Goal: Task Accomplishment & Management: Complete application form

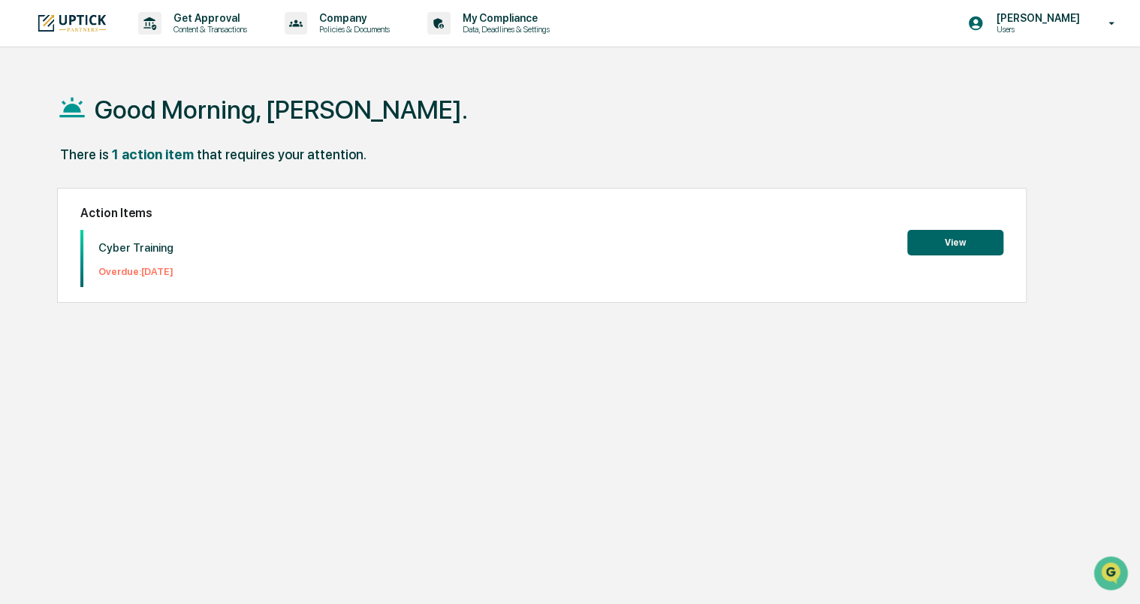
click at [960, 239] on button "View" at bounding box center [955, 243] width 96 height 26
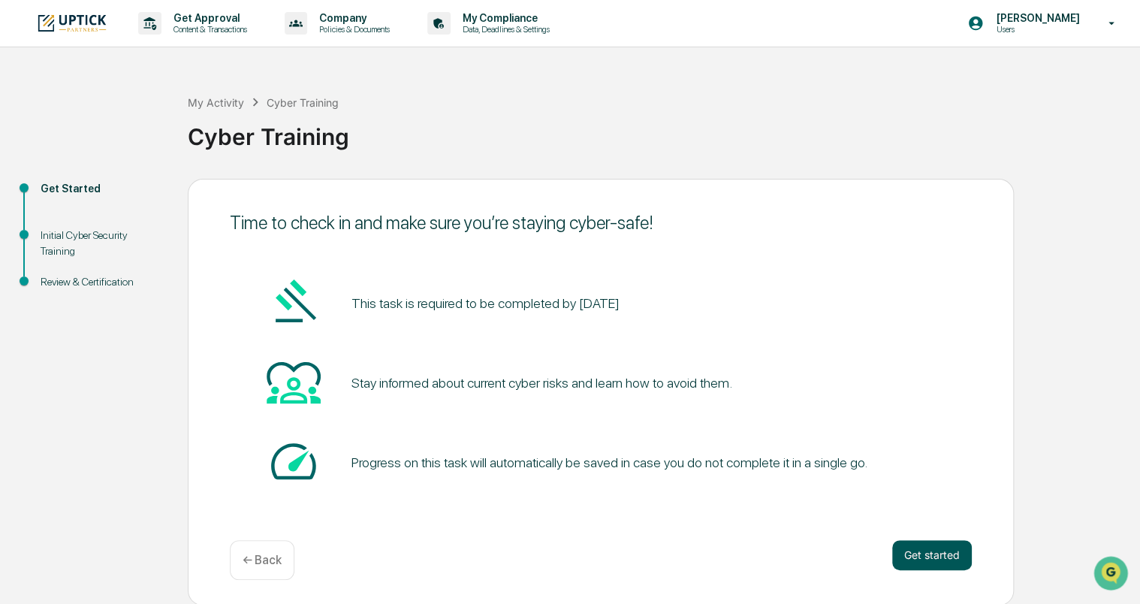
click at [923, 550] on button "Get started" at bounding box center [932, 555] width 80 height 30
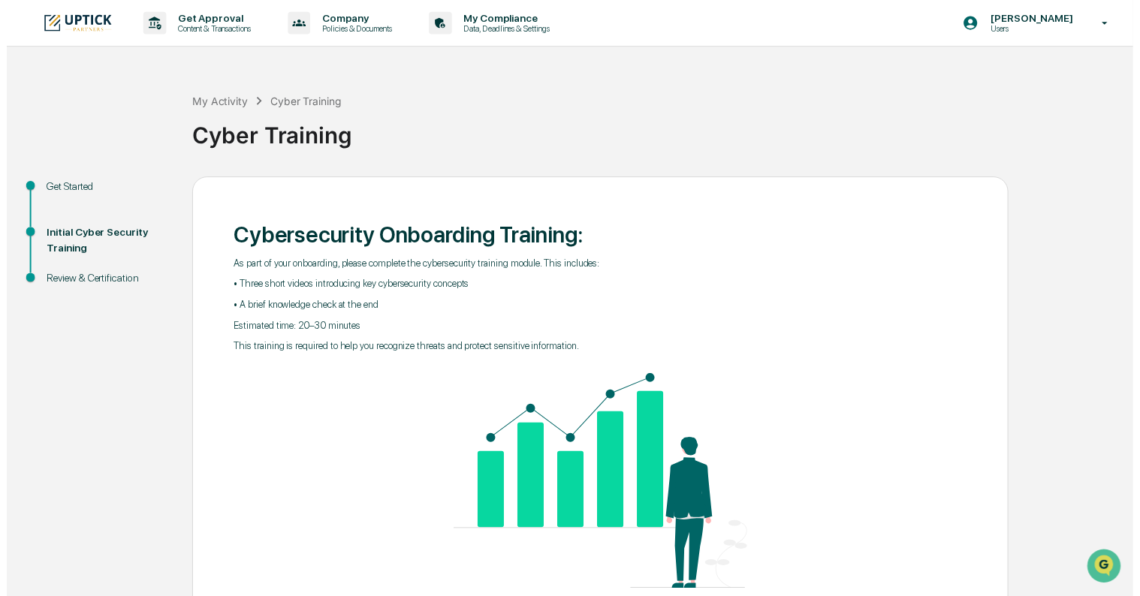
scroll to position [87, 0]
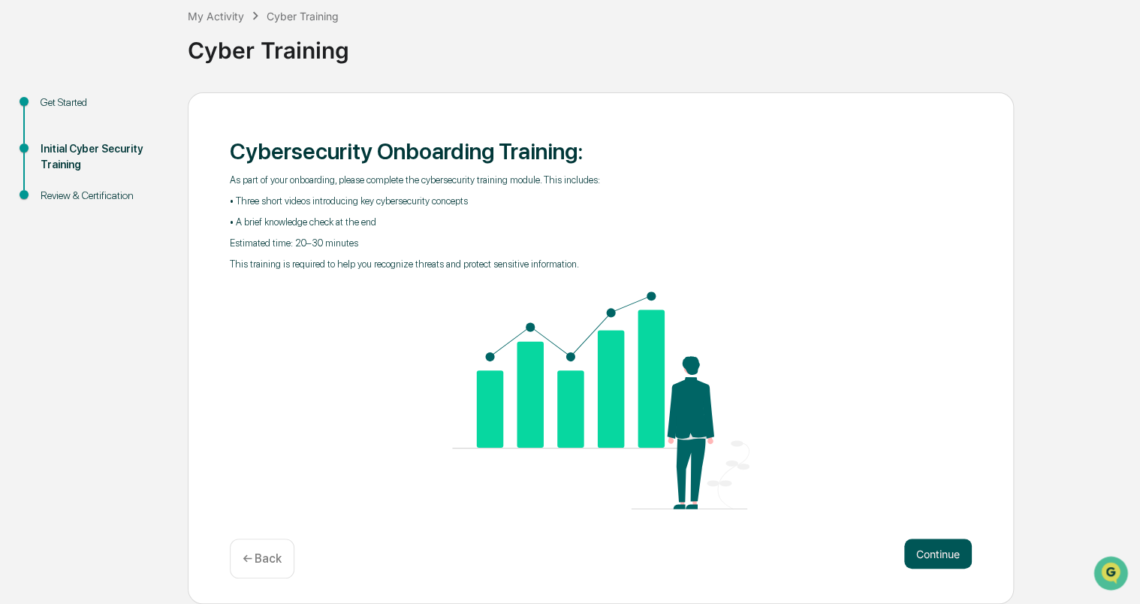
click at [951, 565] on button "Continue" at bounding box center [938, 553] width 68 height 30
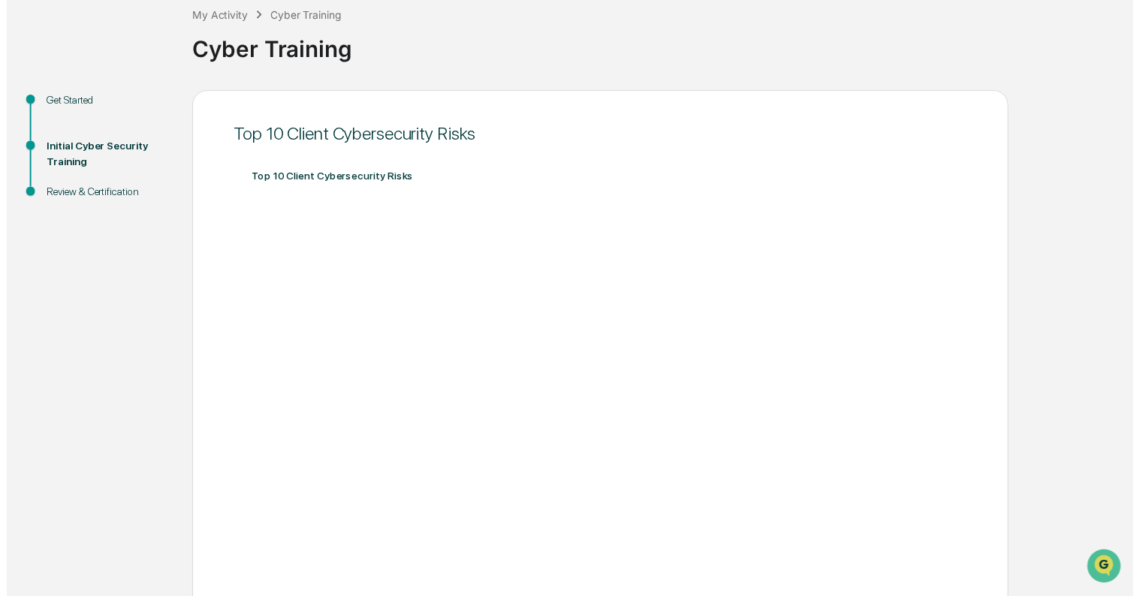
scroll to position [168, 0]
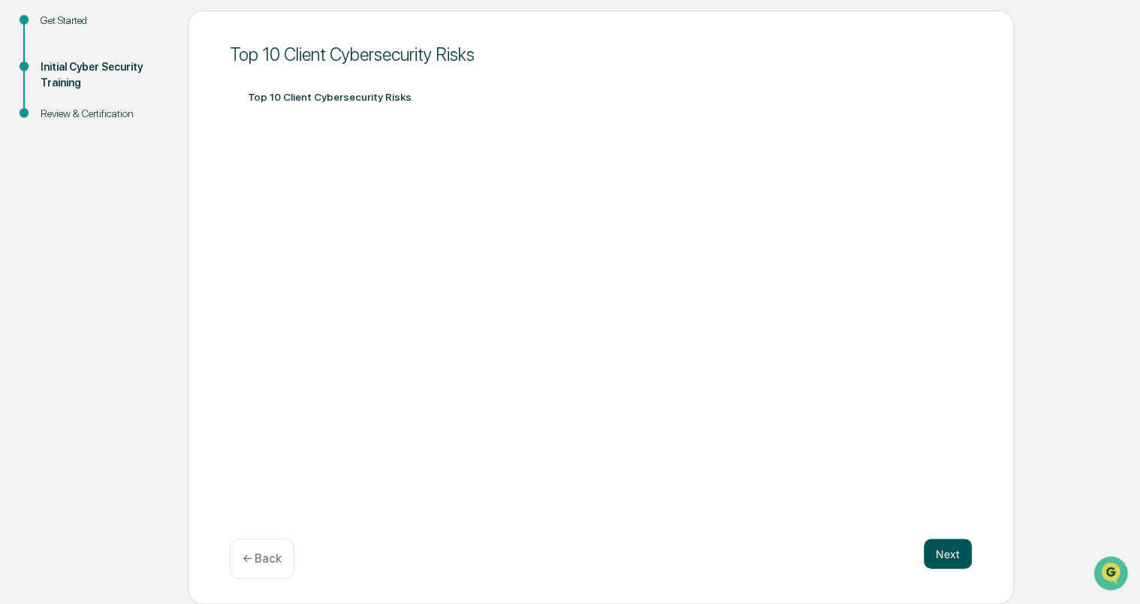
click at [946, 556] on button "Next" at bounding box center [947, 553] width 48 height 30
click at [948, 551] on button "Next" at bounding box center [947, 553] width 48 height 30
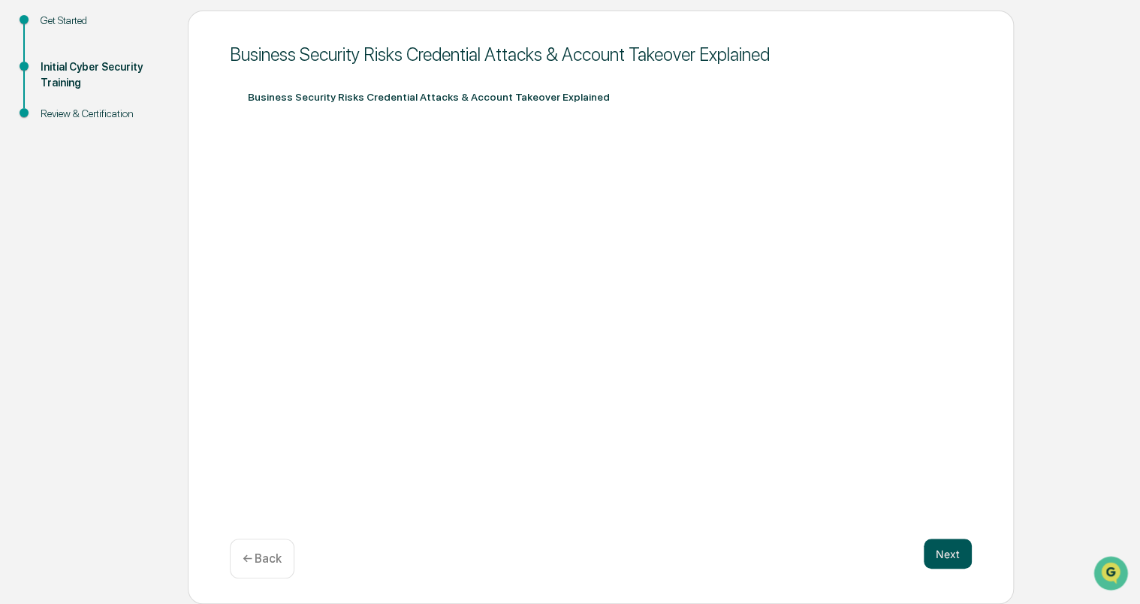
click at [949, 560] on button "Next" at bounding box center [947, 553] width 48 height 30
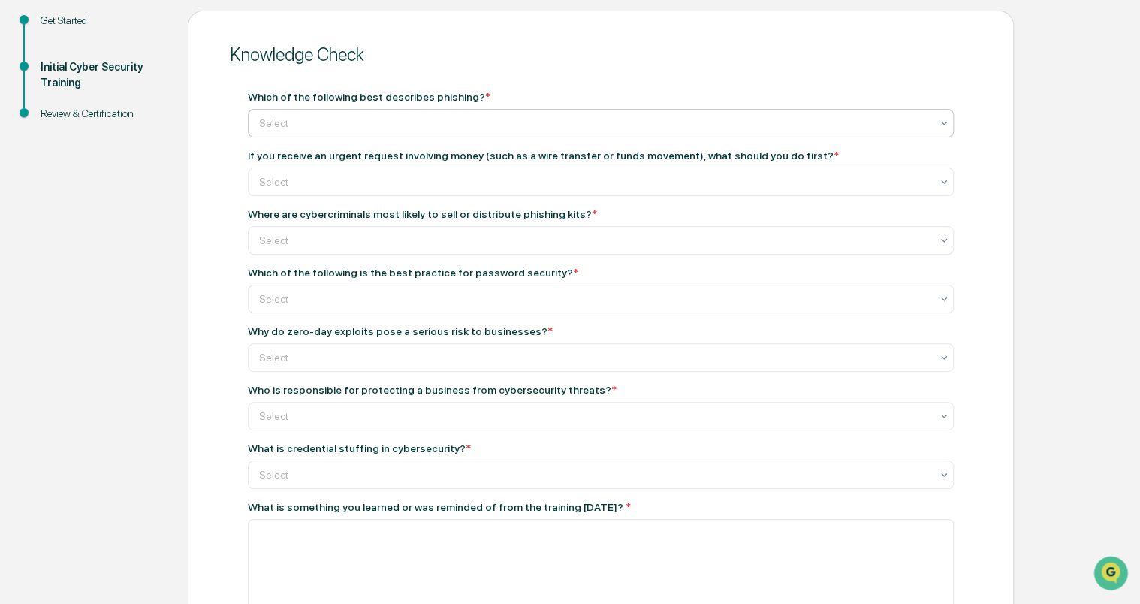
click at [691, 119] on div at bounding box center [594, 123] width 671 height 15
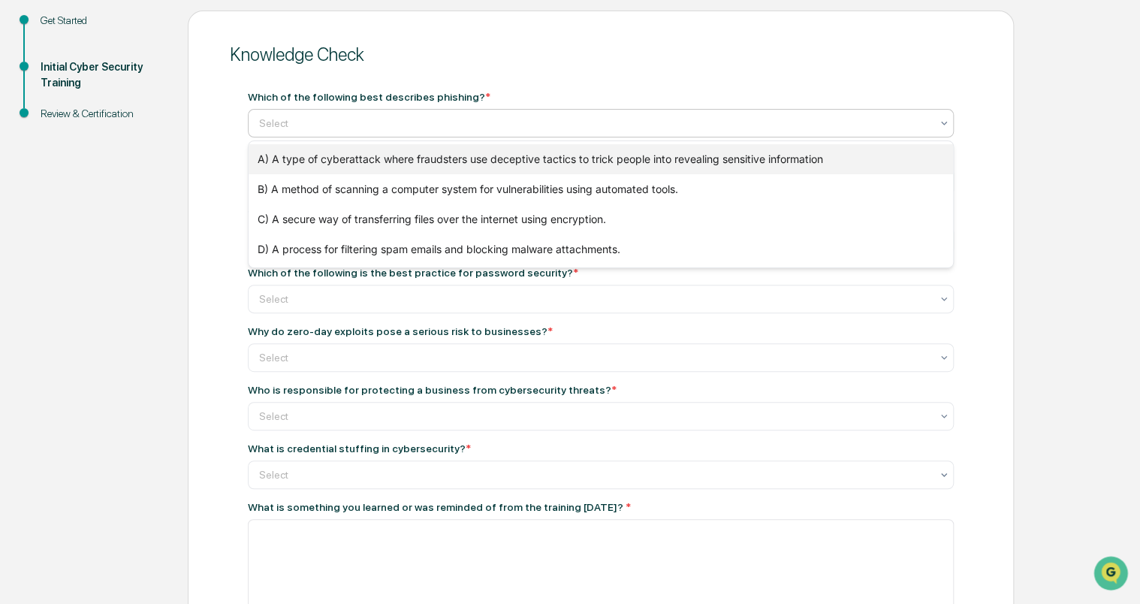
click at [667, 159] on div "A) A type of cyberattack where fraudsters use deceptive tactics to trick people…" at bounding box center [601, 159] width 704 height 30
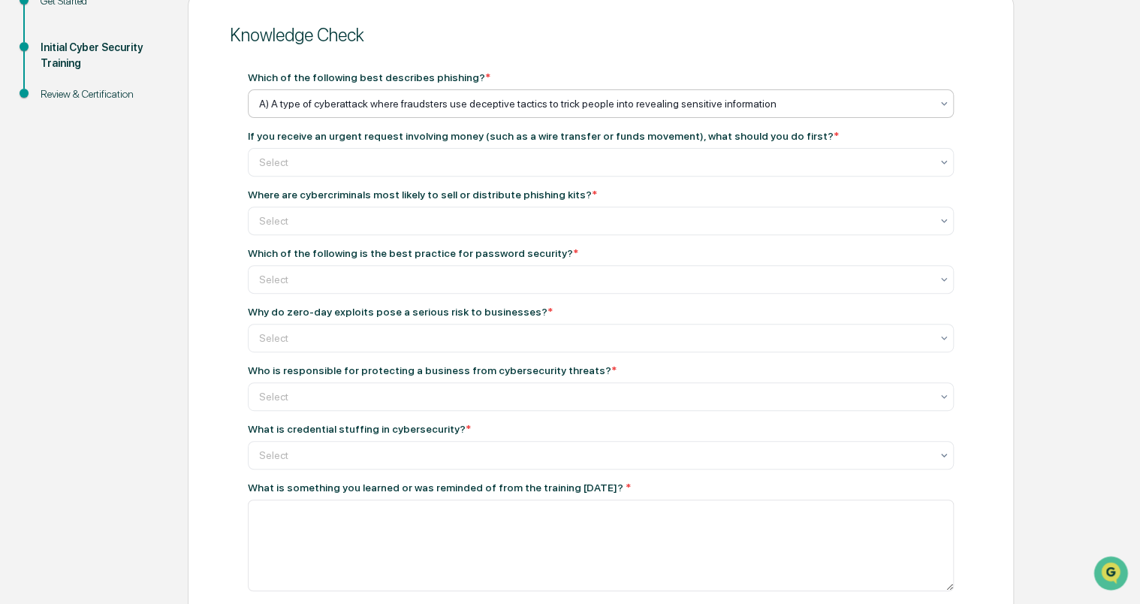
scroll to position [180, 0]
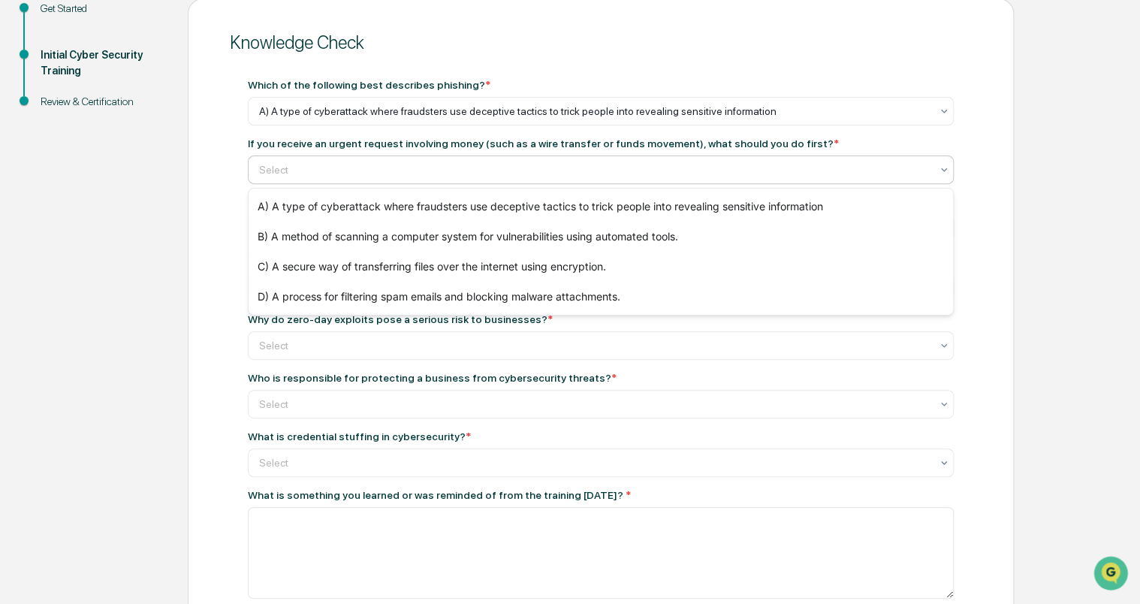
click at [631, 167] on div at bounding box center [594, 169] width 671 height 15
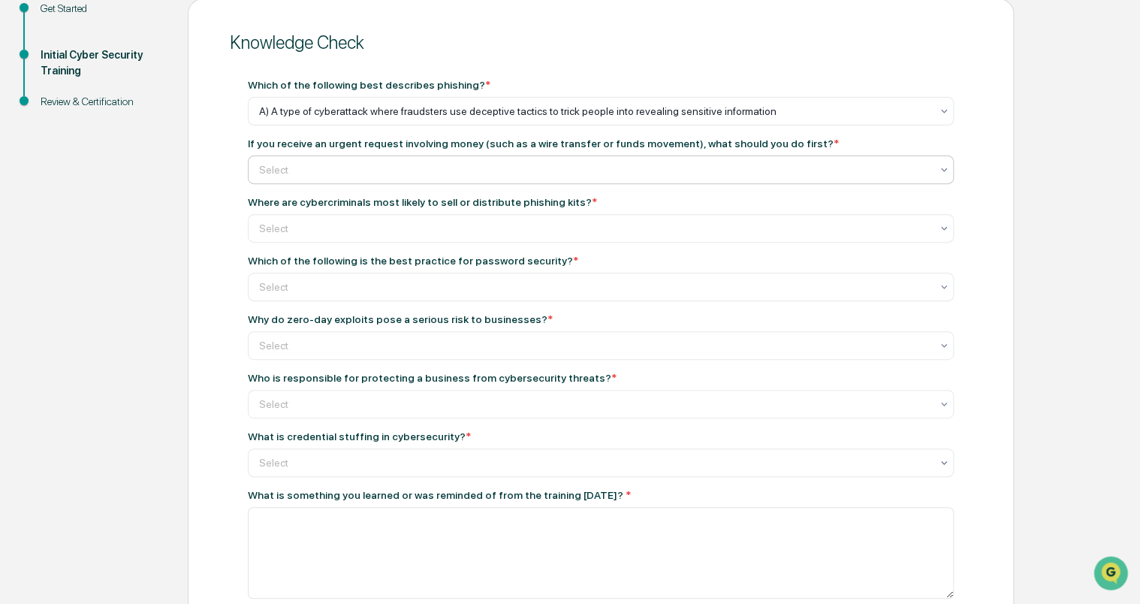
click at [904, 163] on div at bounding box center [594, 169] width 671 height 15
click at [791, 333] on div "Why do zero-day exploits pose a serious risk to businesses? * Select" at bounding box center [601, 336] width 706 height 47
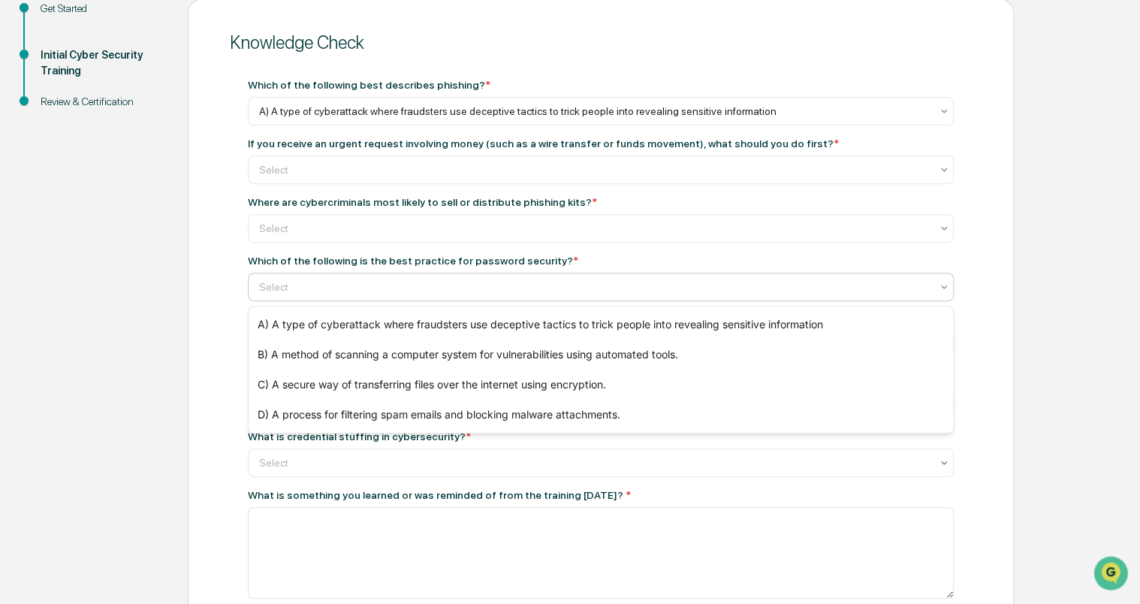
click at [716, 294] on div at bounding box center [594, 286] width 671 height 15
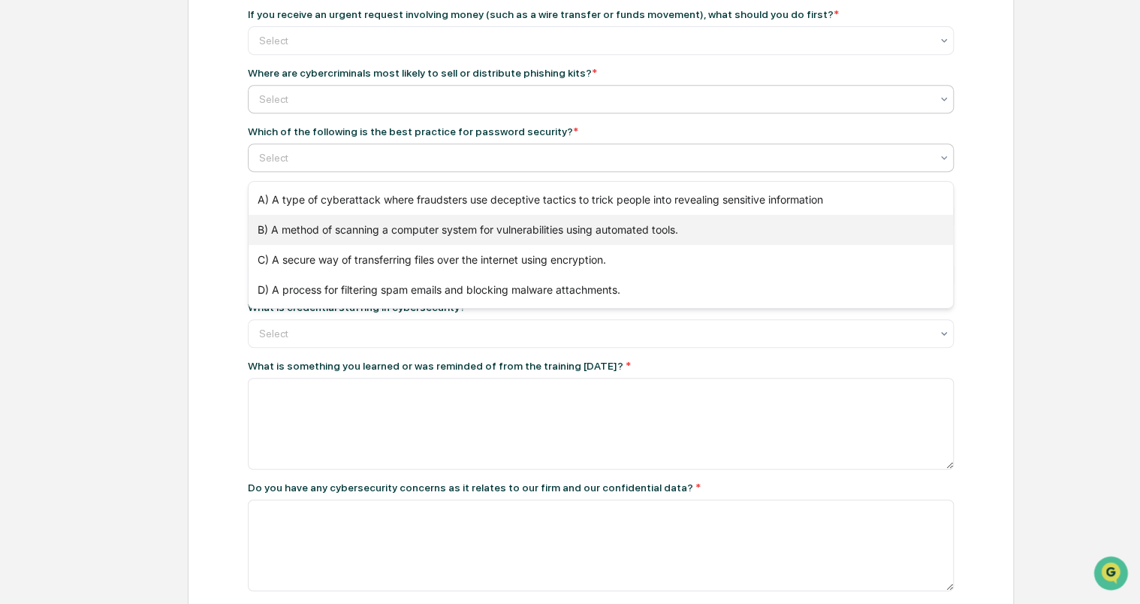
scroll to position [329, 0]
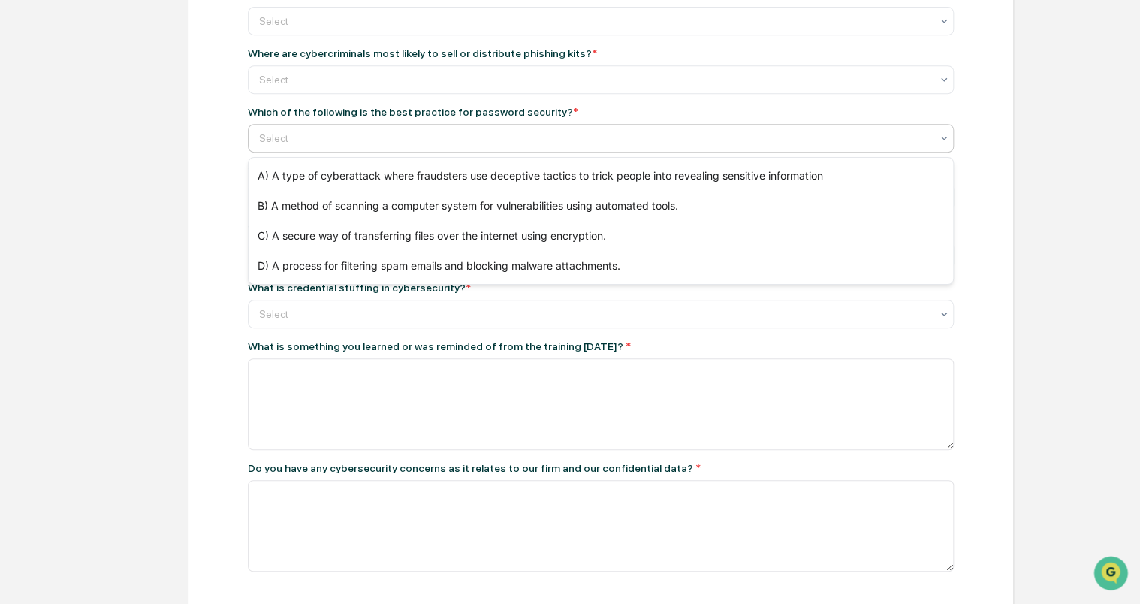
click at [859, 345] on div "What is something you learned or was reminded of from the training [DATE]? *" at bounding box center [601, 346] width 706 height 12
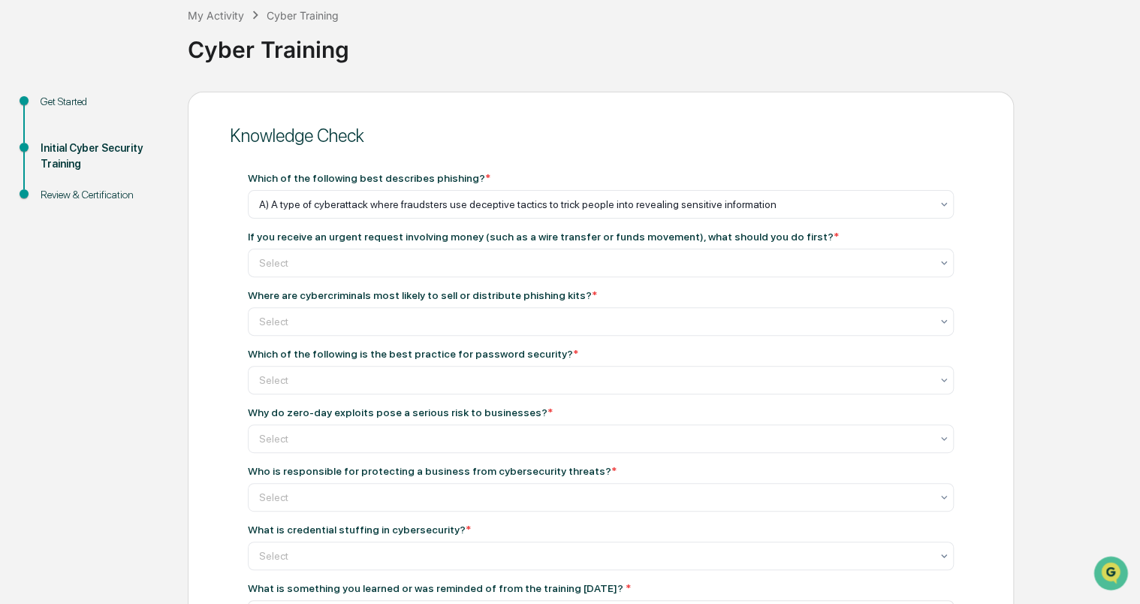
scroll to position [0, 0]
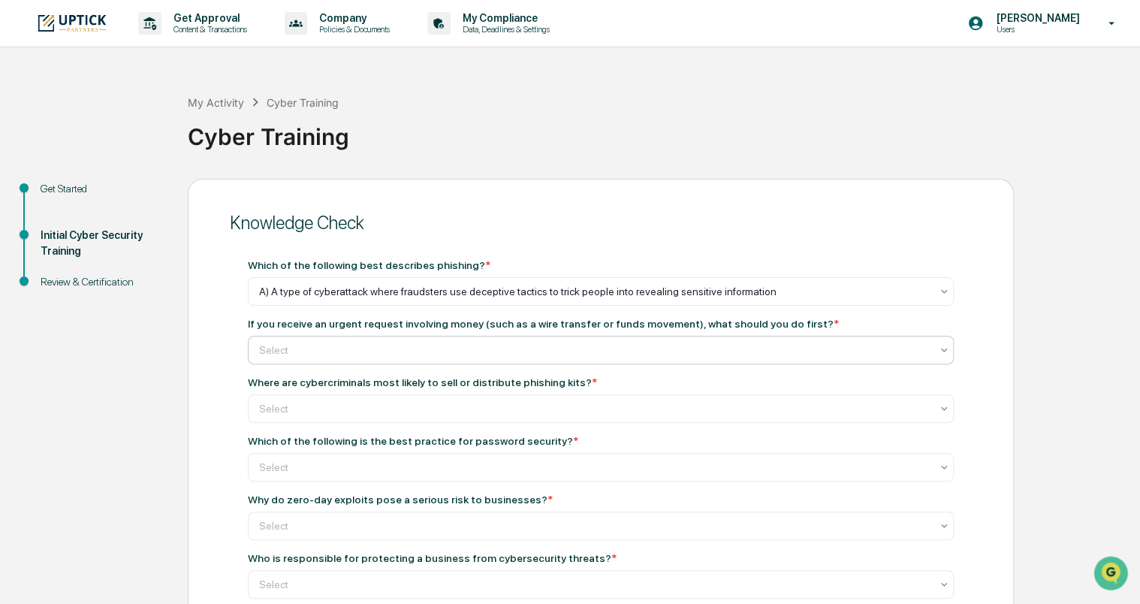
click at [435, 352] on div at bounding box center [594, 349] width 671 height 15
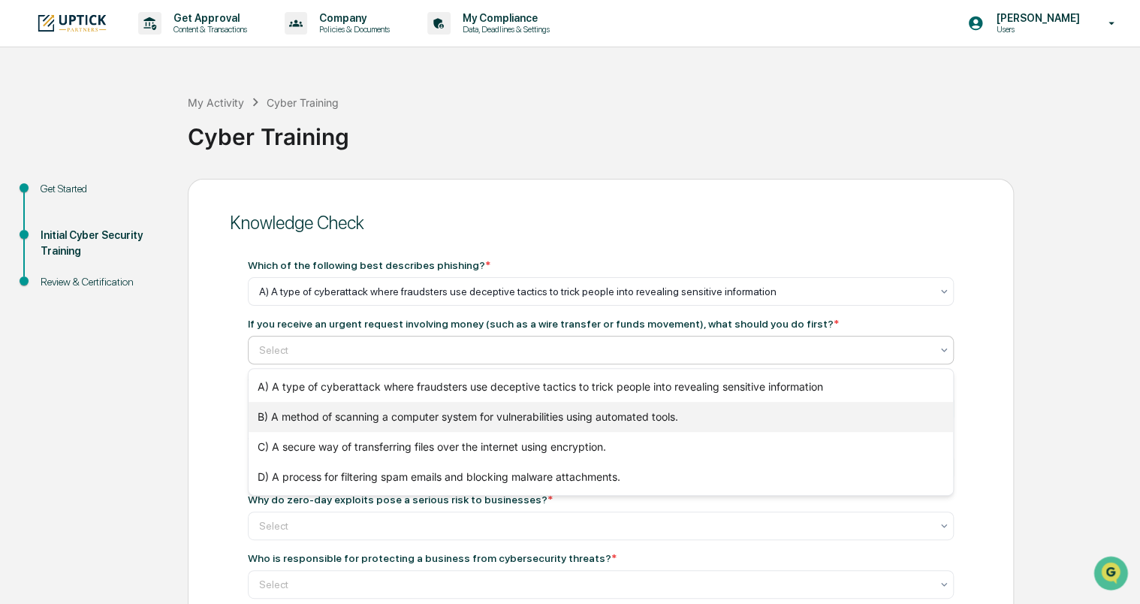
click at [400, 413] on div "B) A method of scanning a computer system for vulnerabilities using automated t…" at bounding box center [601, 417] width 704 height 30
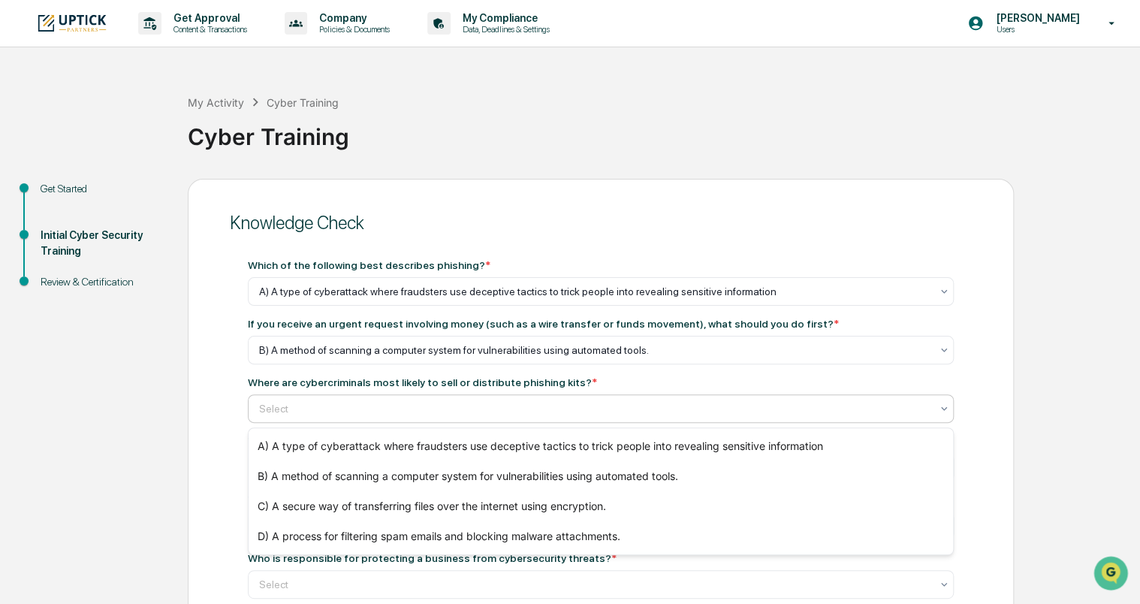
click at [399, 412] on div at bounding box center [594, 408] width 671 height 15
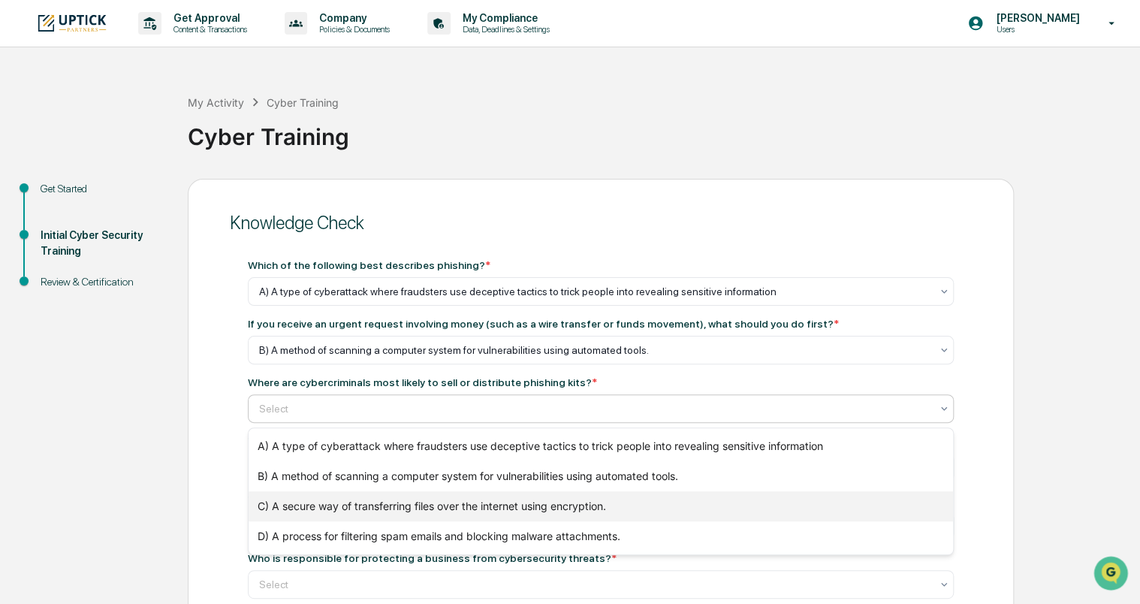
click at [384, 491] on div "C) A secure way of transferring files over the internet using encryption." at bounding box center [601, 506] width 704 height 30
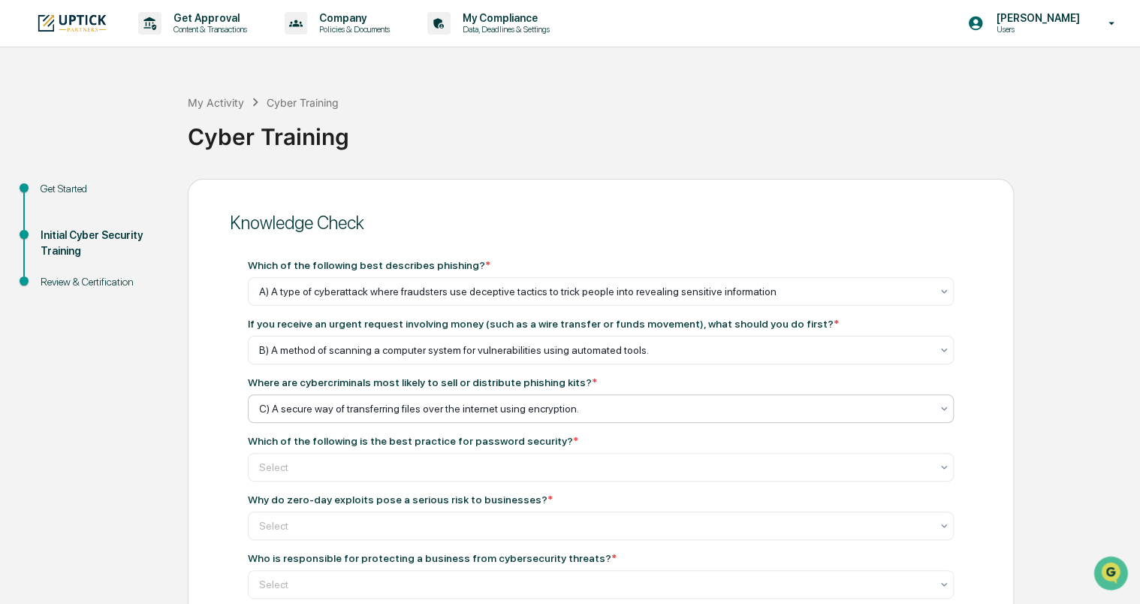
scroll to position [140, 0]
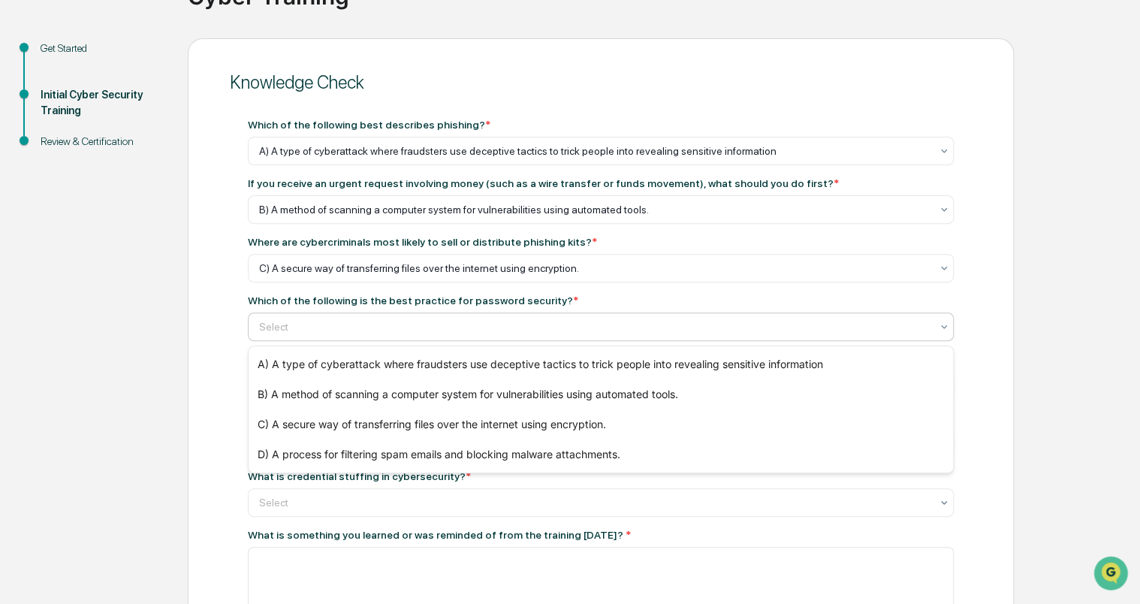
click at [426, 334] on div at bounding box center [594, 326] width 671 height 15
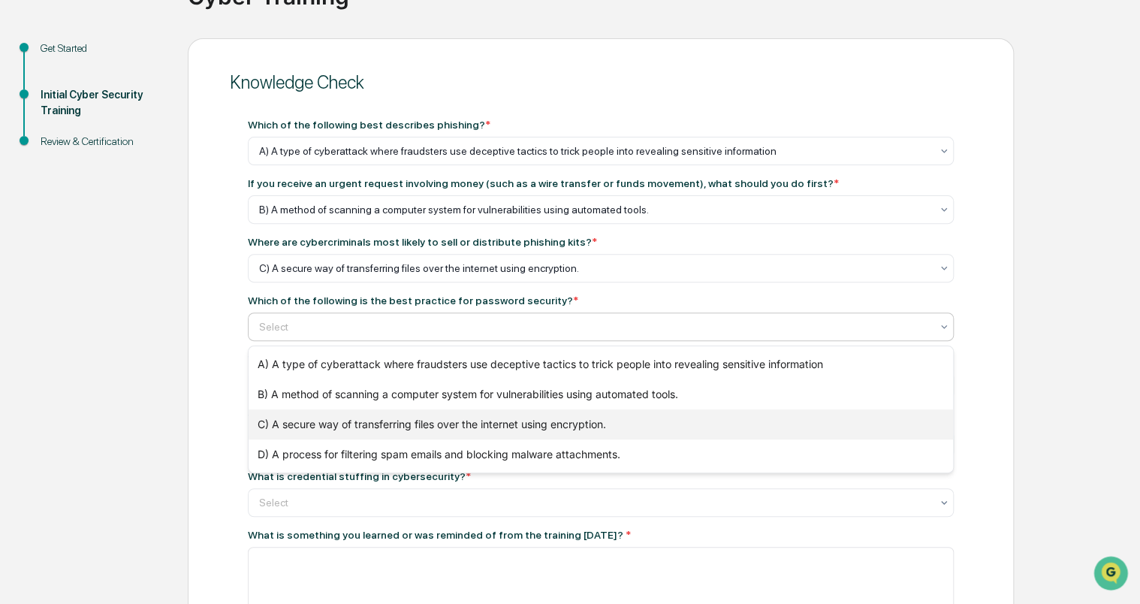
click at [416, 436] on div "C) A secure way of transferring files over the internet using encryption." at bounding box center [601, 424] width 704 height 30
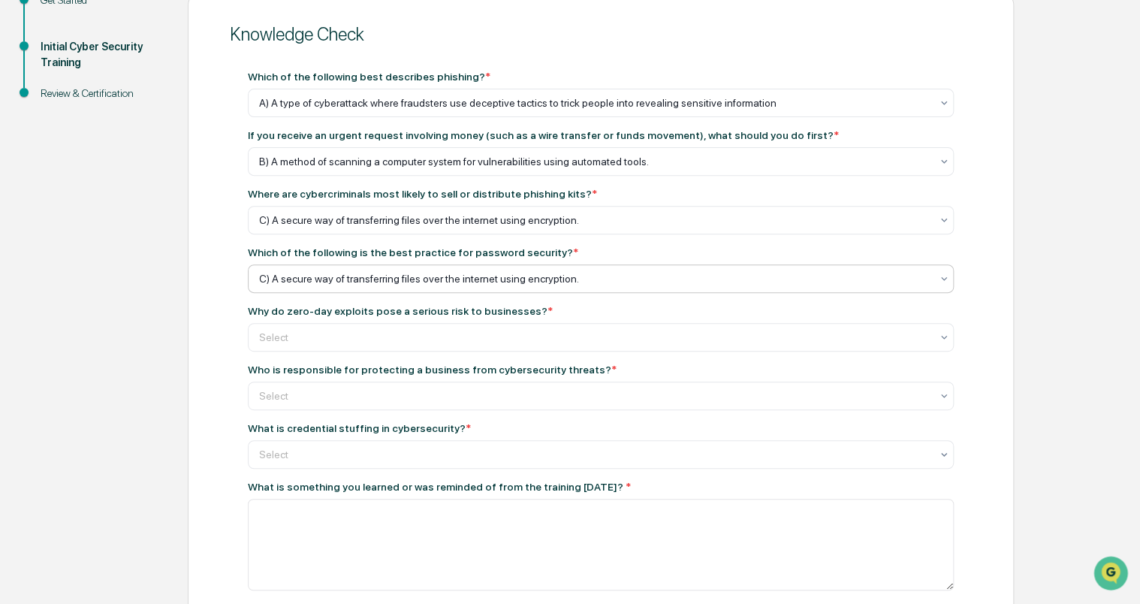
scroll to position [189, 0]
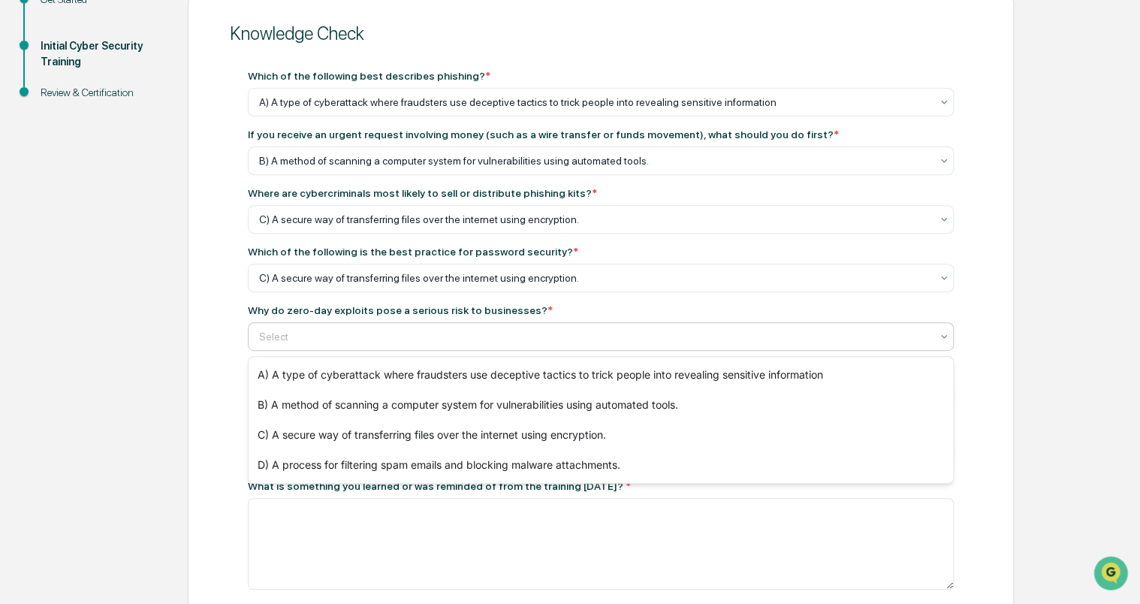
click at [402, 351] on div "Select" at bounding box center [601, 336] width 706 height 29
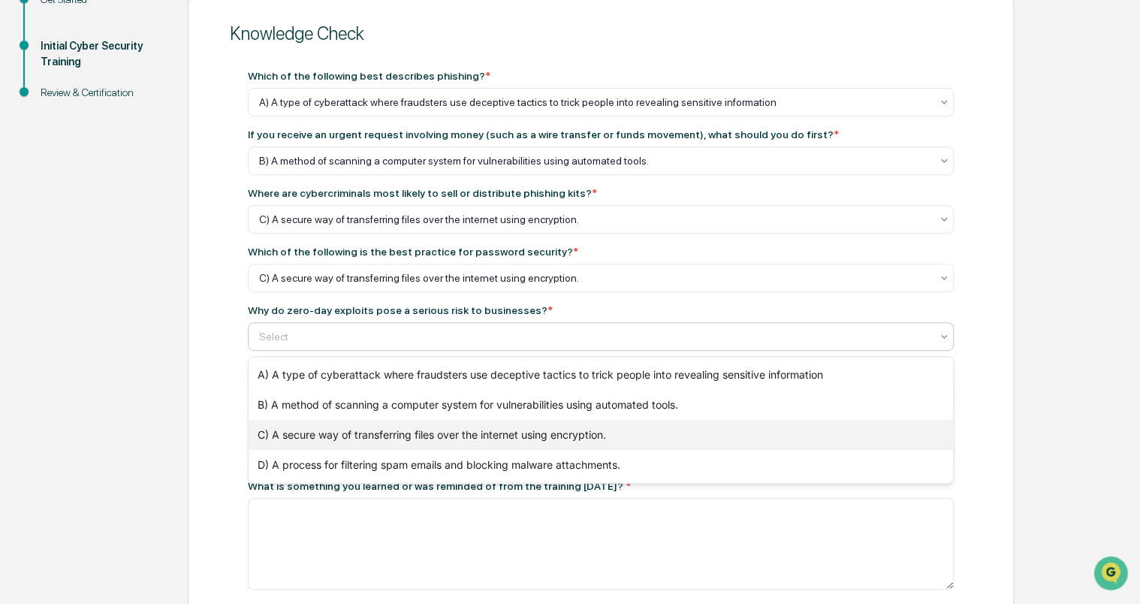
click at [391, 432] on div "C) A secure way of transferring files over the internet using encryption." at bounding box center [601, 435] width 704 height 30
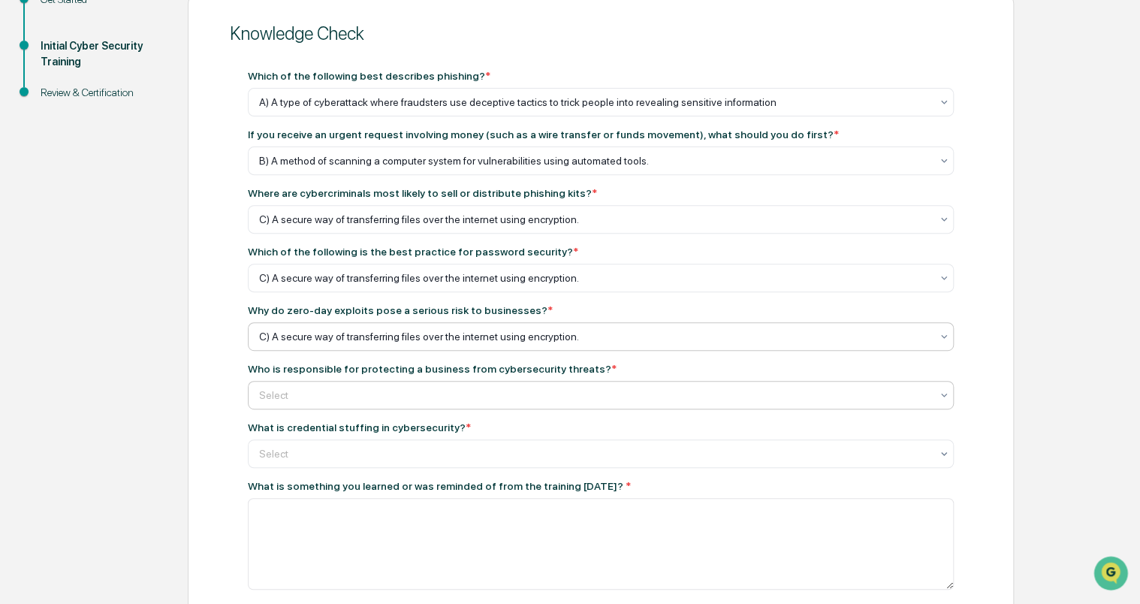
click at [391, 402] on div at bounding box center [594, 394] width 671 height 15
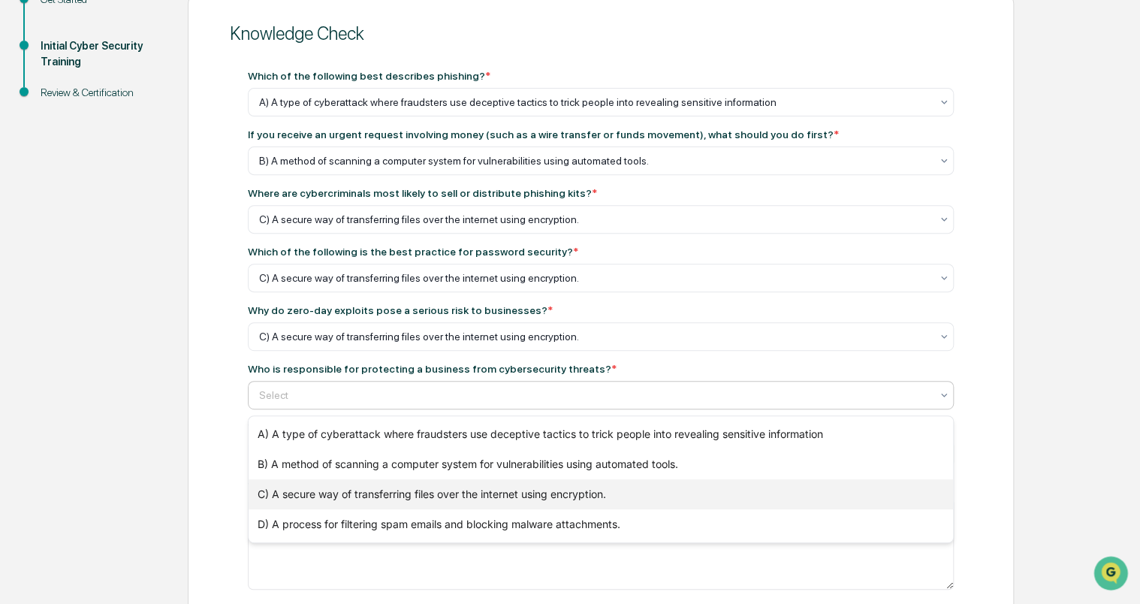
click at [389, 493] on div "C) A secure way of transferring files over the internet using encryption." at bounding box center [601, 494] width 704 height 30
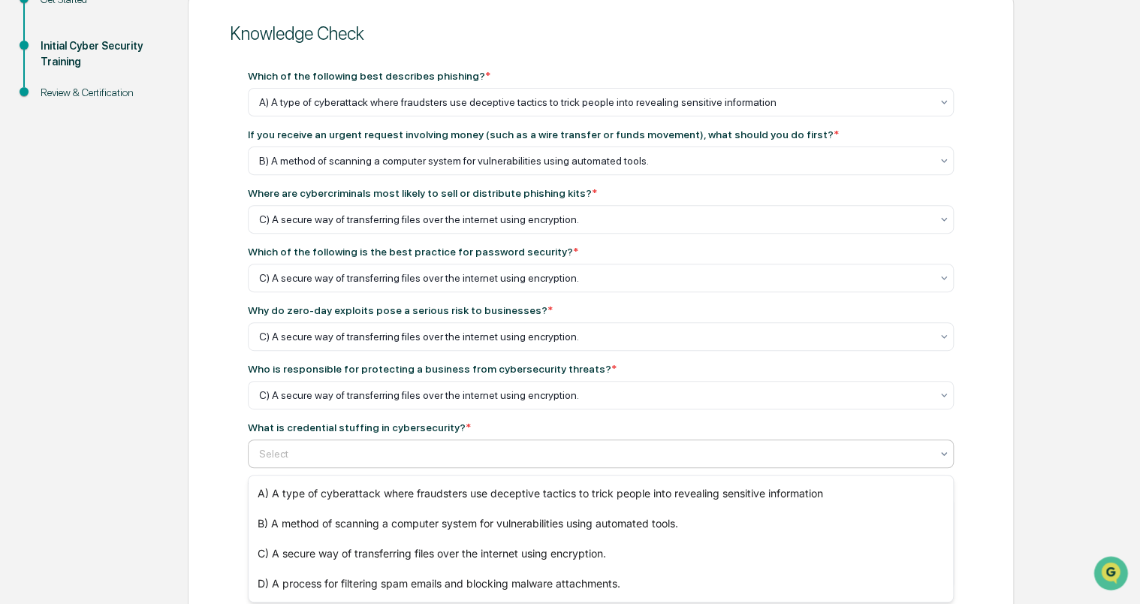
click at [392, 461] on div at bounding box center [594, 453] width 671 height 15
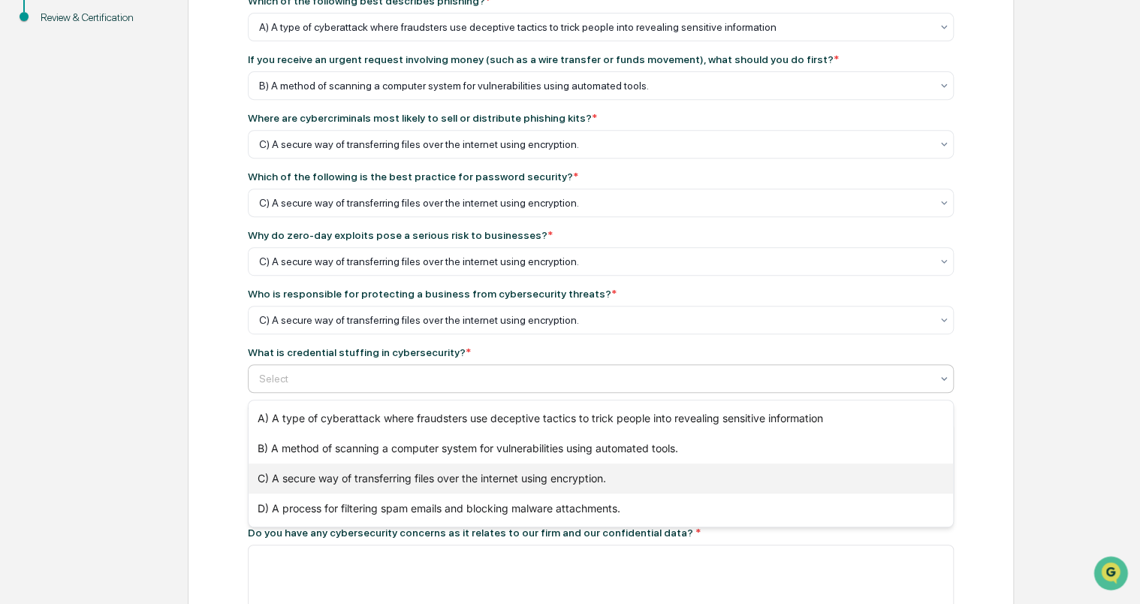
scroll to position [264, 0]
click at [392, 463] on div "C) A secure way of transferring files over the internet using encryption." at bounding box center [601, 478] width 704 height 30
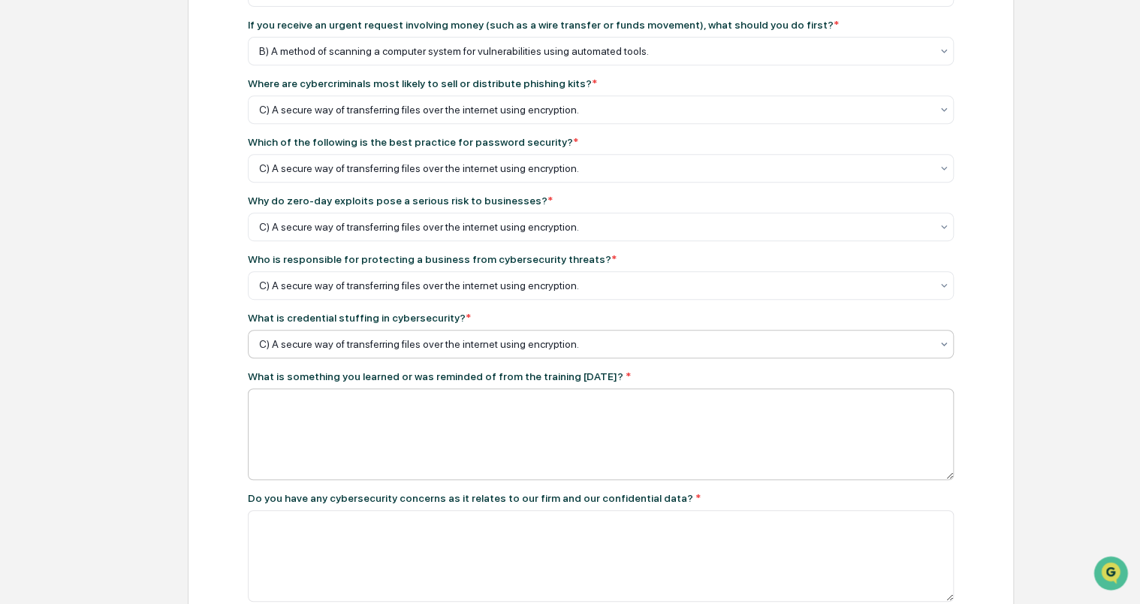
scroll to position [300, 0]
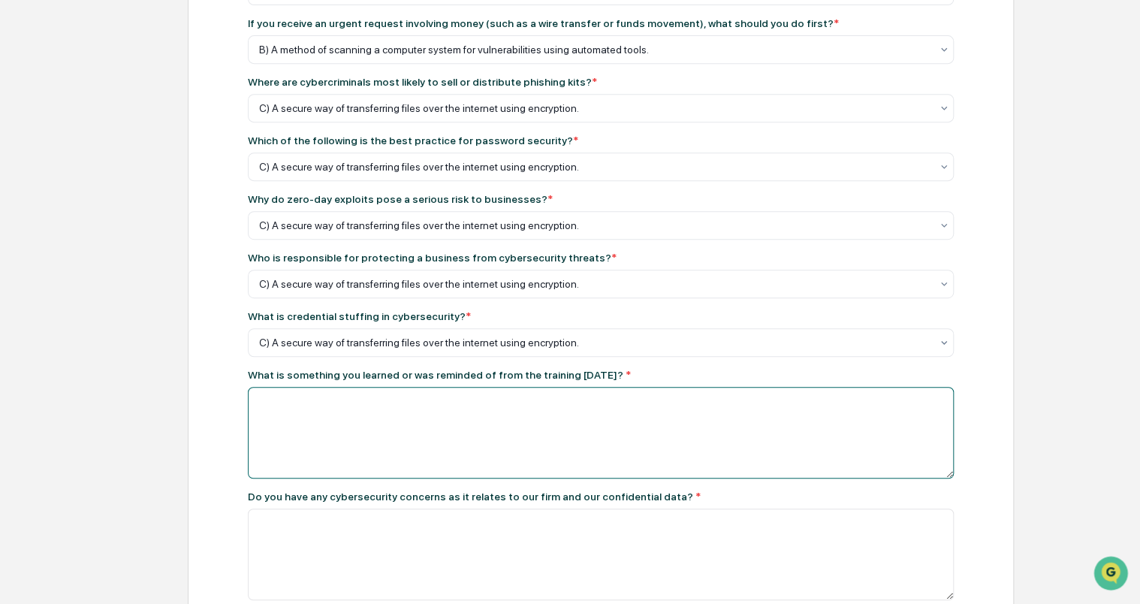
click at [392, 463] on textarea at bounding box center [601, 433] width 706 height 92
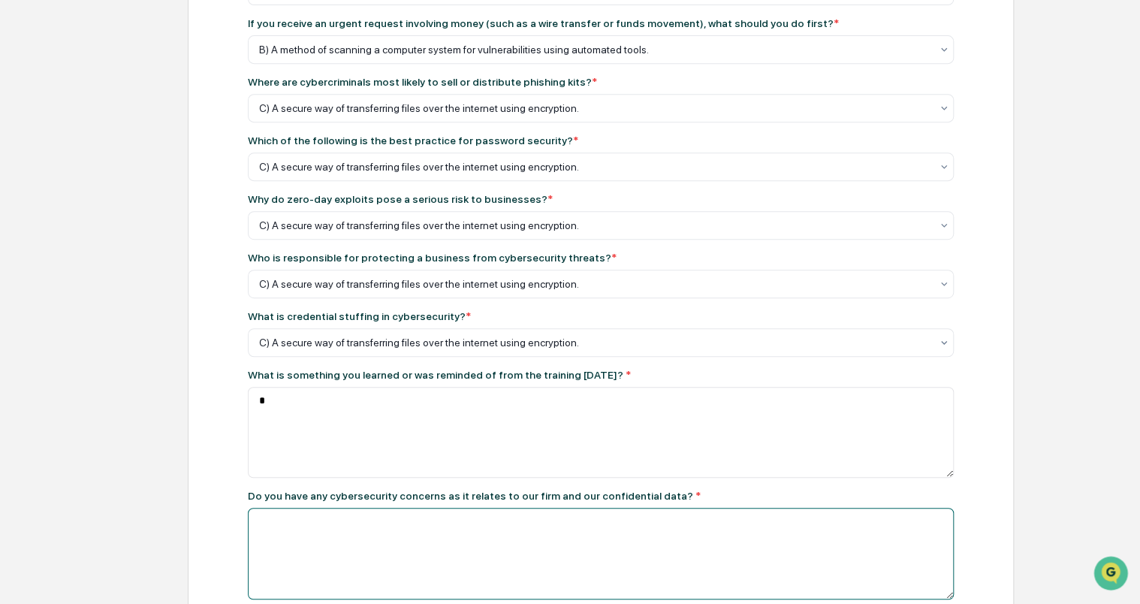
click at [373, 524] on textarea at bounding box center [601, 554] width 706 height 92
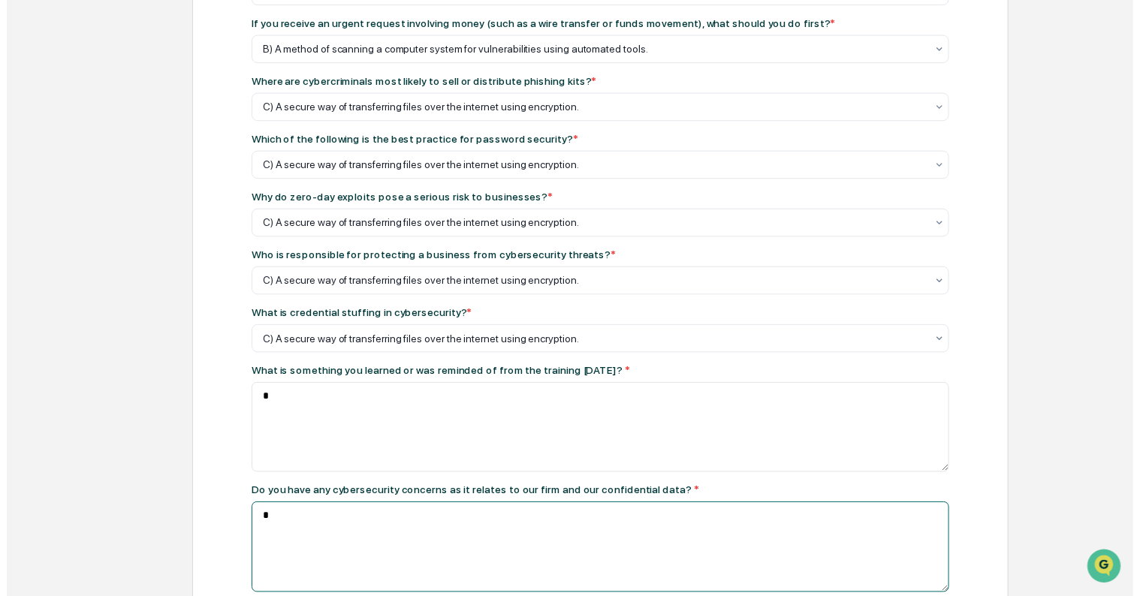
scroll to position [399, 0]
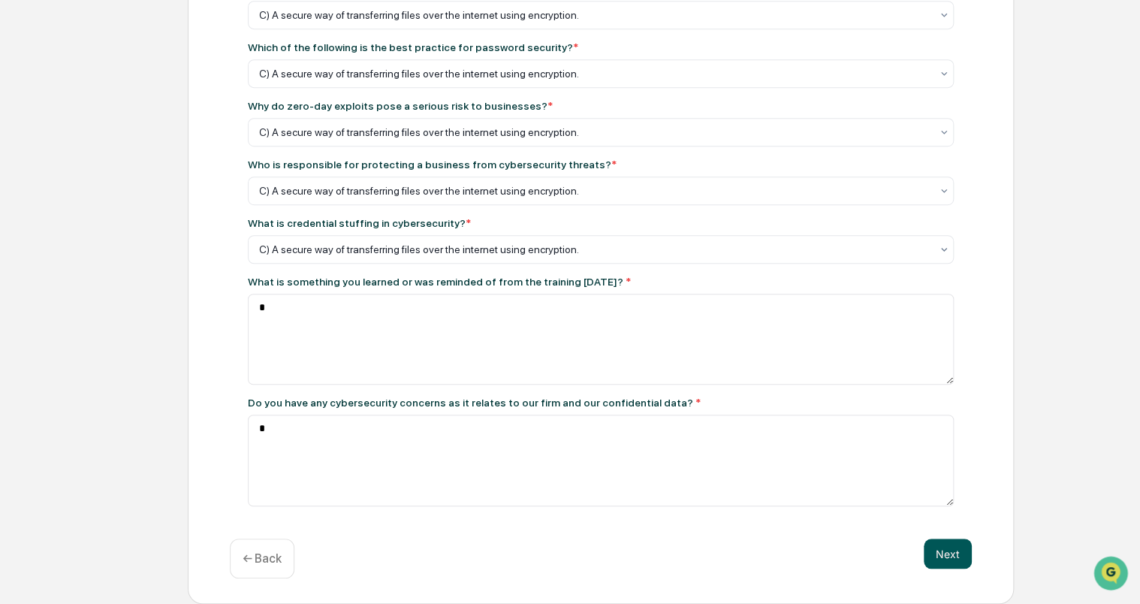
click at [967, 549] on button "Next" at bounding box center [947, 553] width 48 height 30
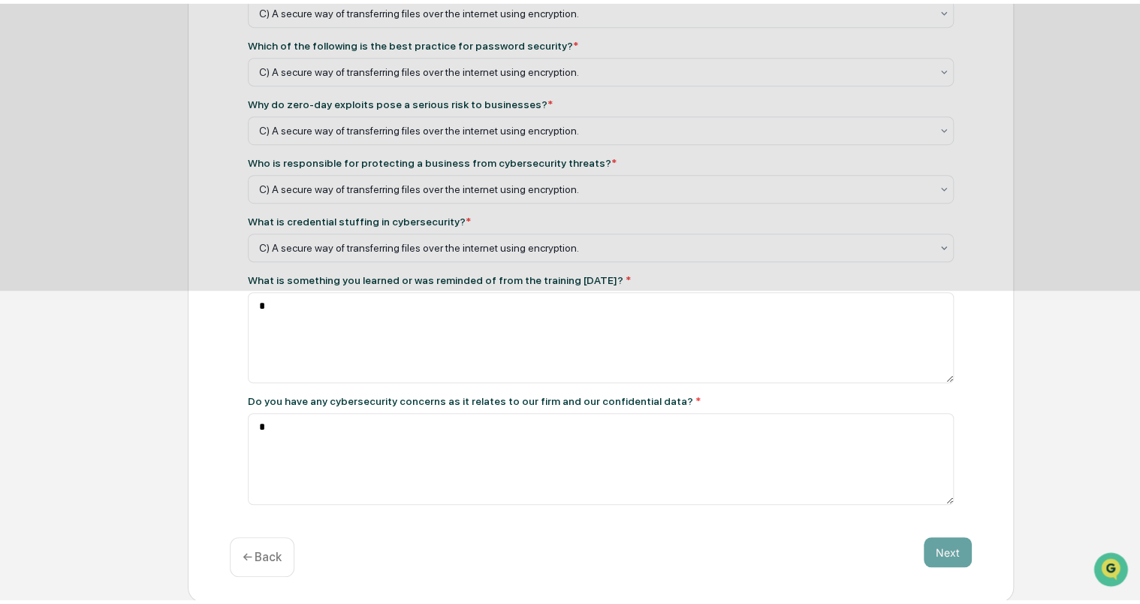
scroll to position [48, 0]
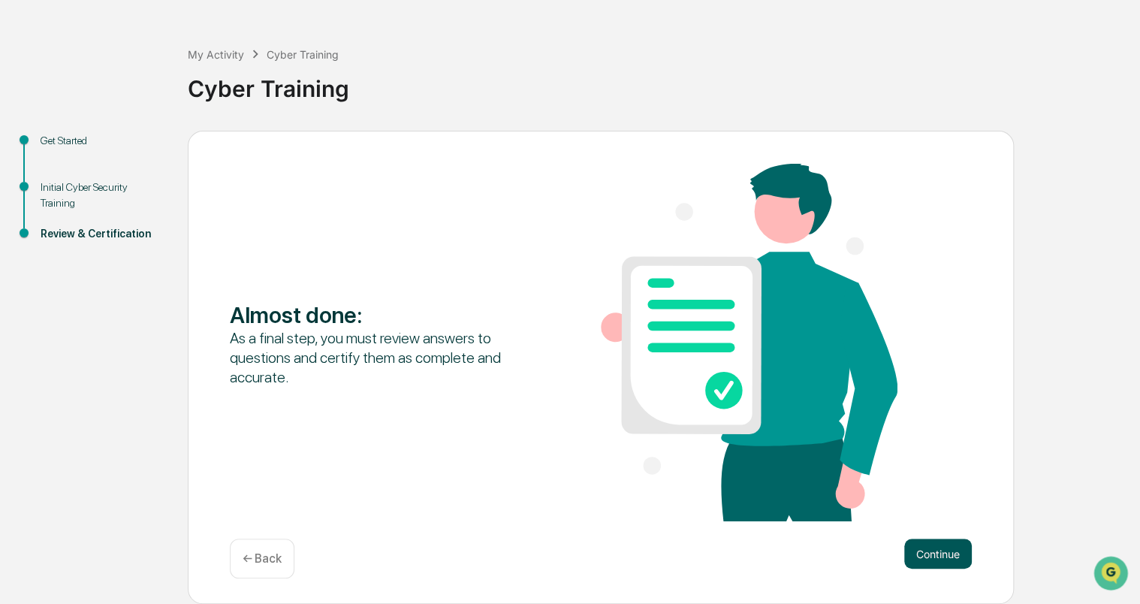
click at [925, 550] on button "Continue" at bounding box center [938, 553] width 68 height 30
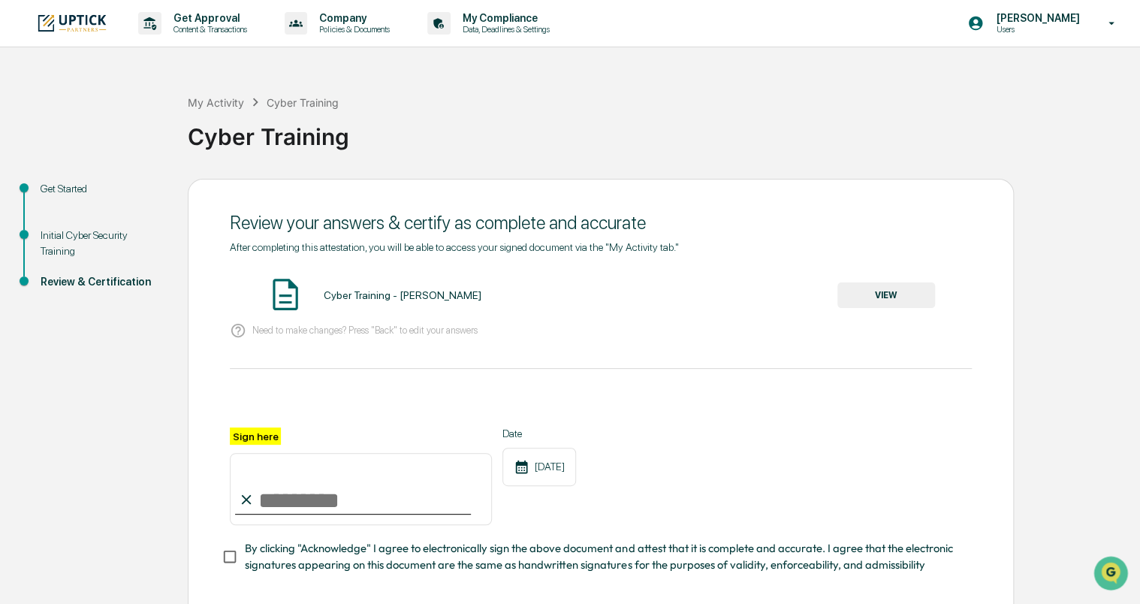
scroll to position [77, 0]
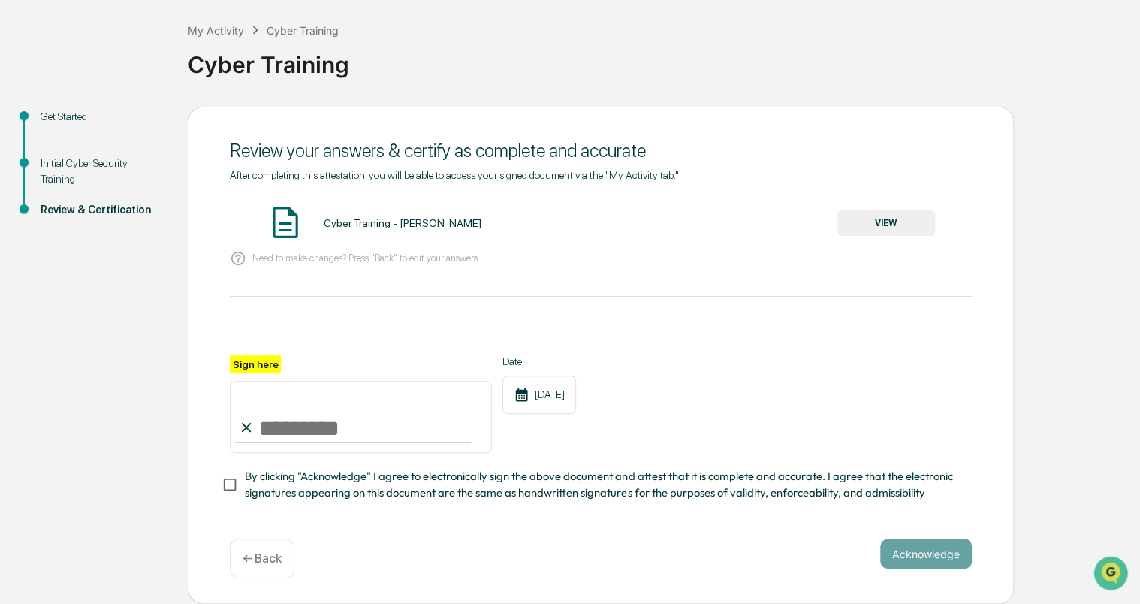
click at [292, 418] on input "Sign here" at bounding box center [361, 417] width 262 height 72
type input "**********"
click at [899, 226] on button "VIEW" at bounding box center [886, 223] width 98 height 26
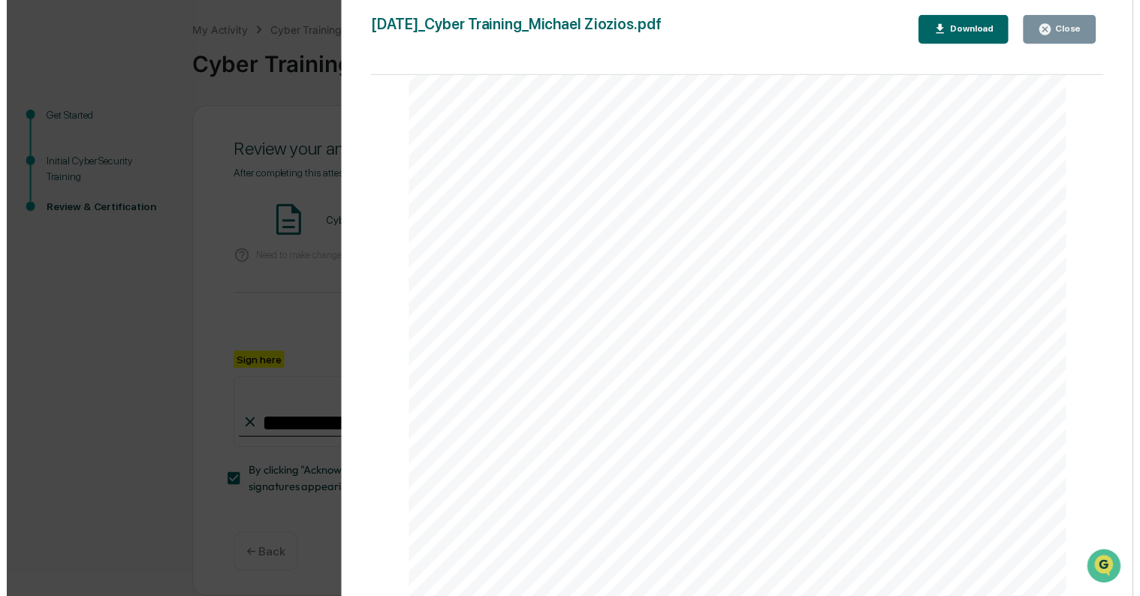
scroll to position [1399, 0]
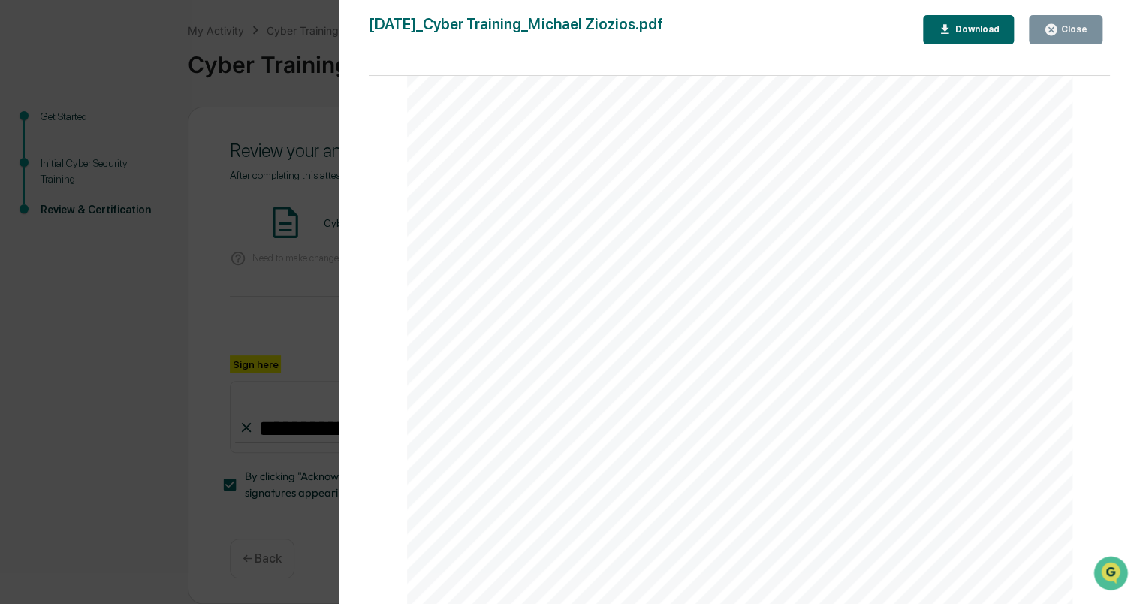
click at [192, 354] on div "Version History [DATE] 03:02 PM [PERSON_NAME] [DATE]_Cyber Training_Michael Zio…" at bounding box center [570, 302] width 1140 height 604
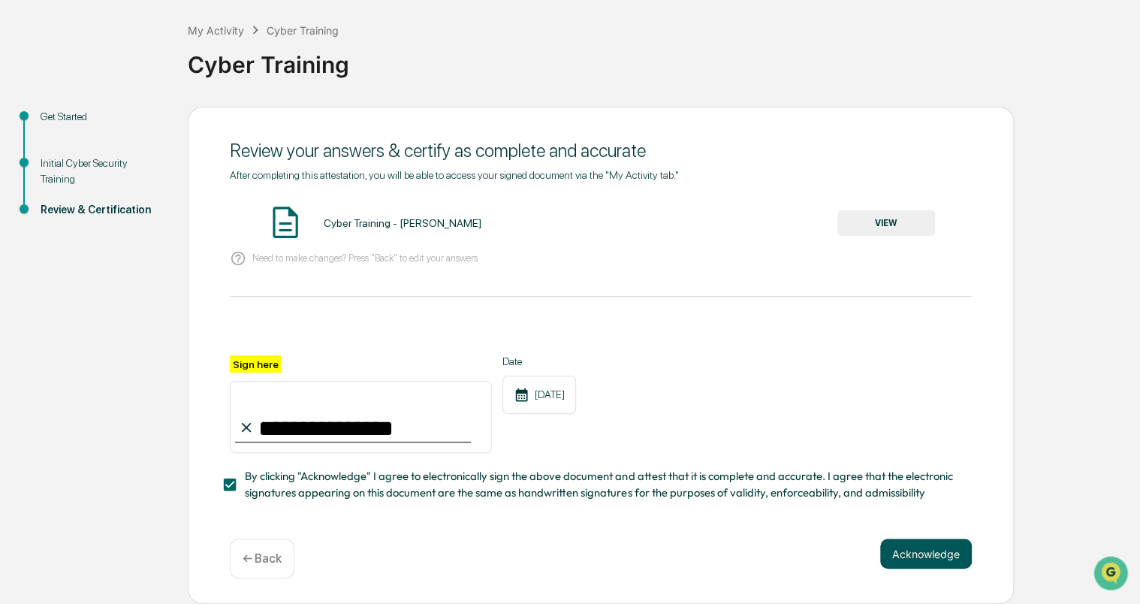
click at [955, 550] on button "Acknowledge" at bounding box center [926, 553] width 92 height 30
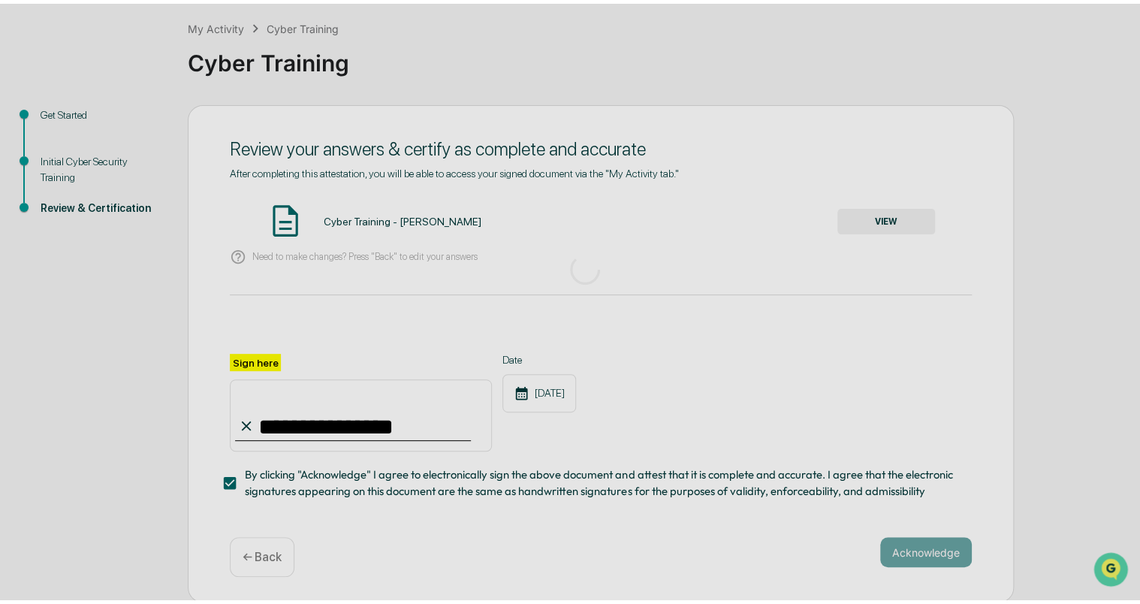
scroll to position [0, 0]
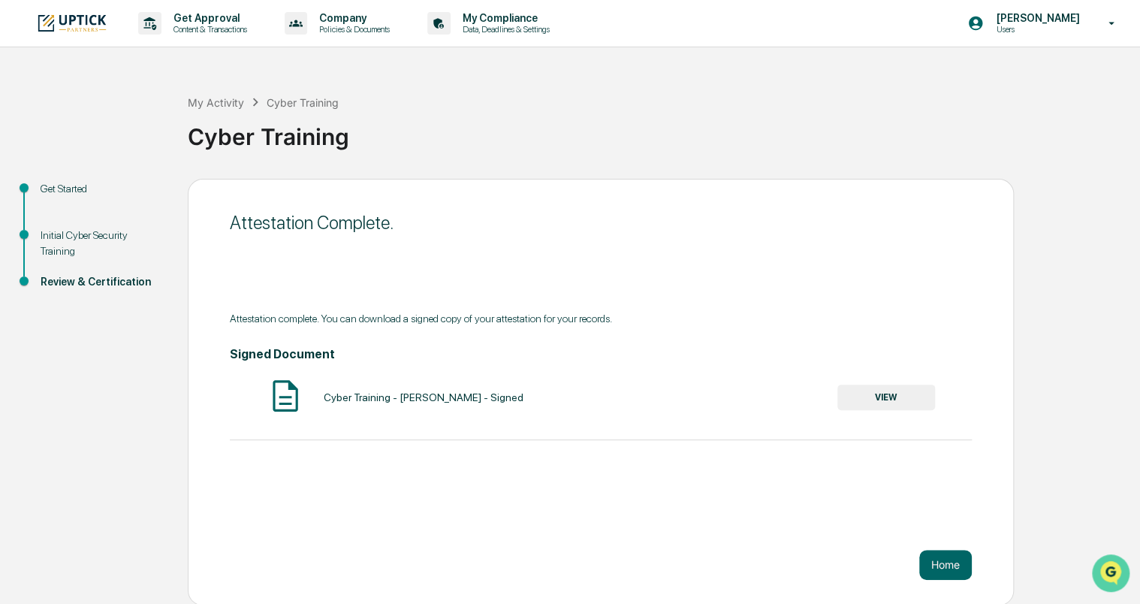
click at [1098, 570] on img "Open customer support" at bounding box center [1111, 573] width 38 height 30
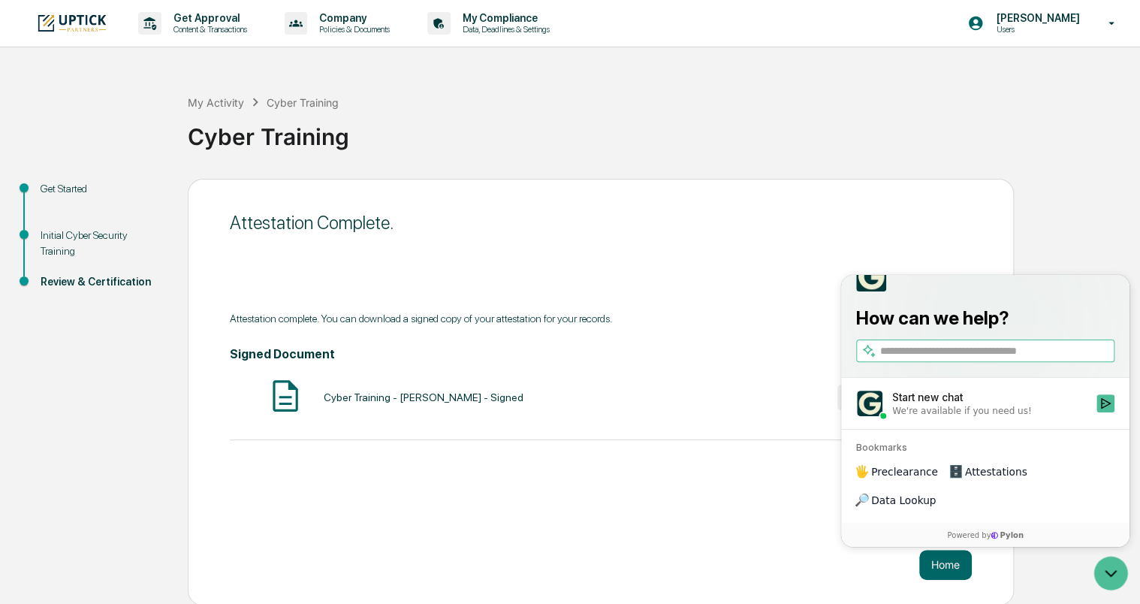
click at [960, 417] on div "We're available if you need us!" at bounding box center [961, 411] width 139 height 12
click at [1096, 412] on button "Start new chat We're available if you need us!" at bounding box center [1105, 403] width 18 height 18
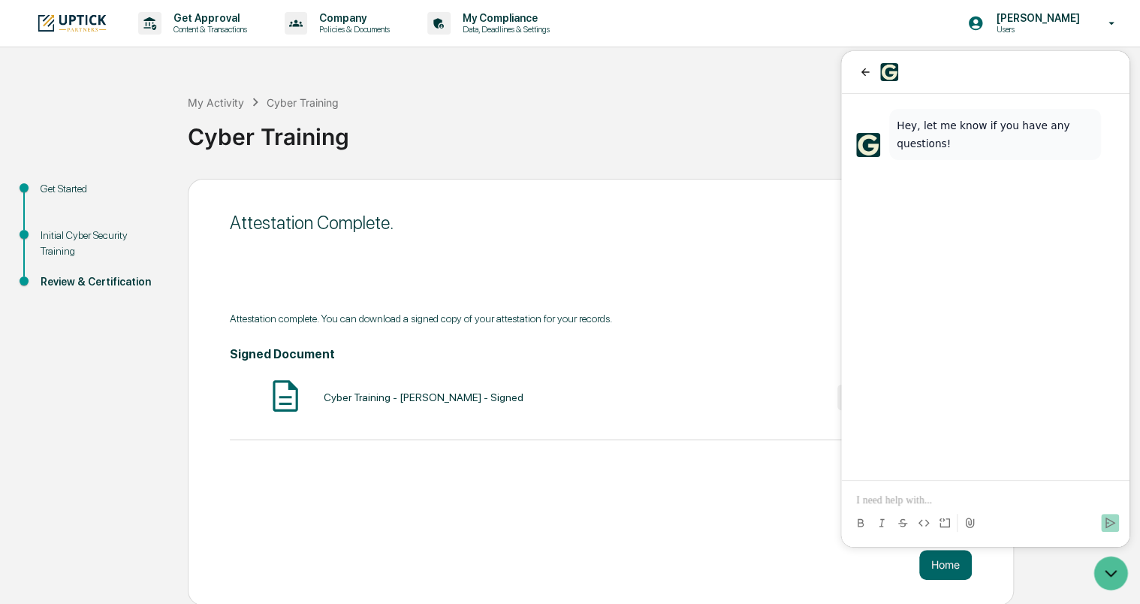
click at [796, 508] on div "Attestation Complete. Attestation complete. You can download a signed copy of y…" at bounding box center [601, 392] width 826 height 426
click at [1035, 573] on div "Get Started Initial Cyber Security Training Review & Certification Attestation …" at bounding box center [570, 392] width 1125 height 426
click at [869, 75] on icon "back" at bounding box center [865, 72] width 12 height 12
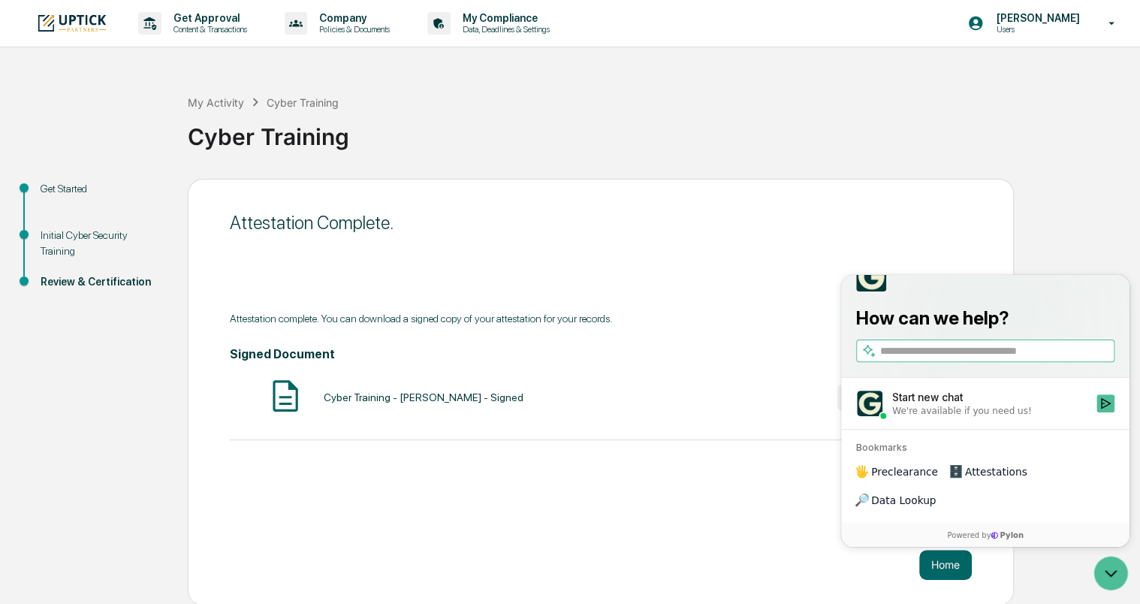
click at [785, 111] on div "Cyber Training" at bounding box center [660, 130] width 944 height 39
click at [746, 559] on div "Home" at bounding box center [601, 565] width 742 height 30
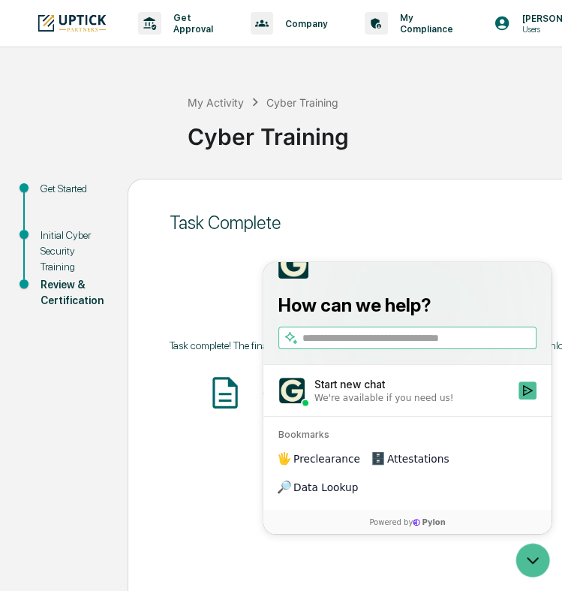
click at [212, 465] on div "Task Complete Task complete! The finalized documents can be downloaded below. Y…" at bounding box center [541, 392] width 826 height 426
click at [535, 550] on icon "Open customer support" at bounding box center [533, 560] width 38 height 38
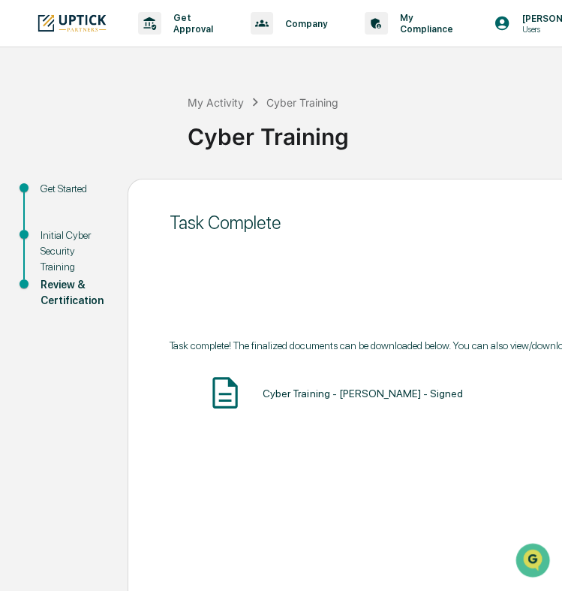
click at [339, 387] on div "Cyber Training - [PERSON_NAME] - Signed" at bounding box center [363, 393] width 200 height 12
click at [223, 394] on img at bounding box center [225, 393] width 38 height 38
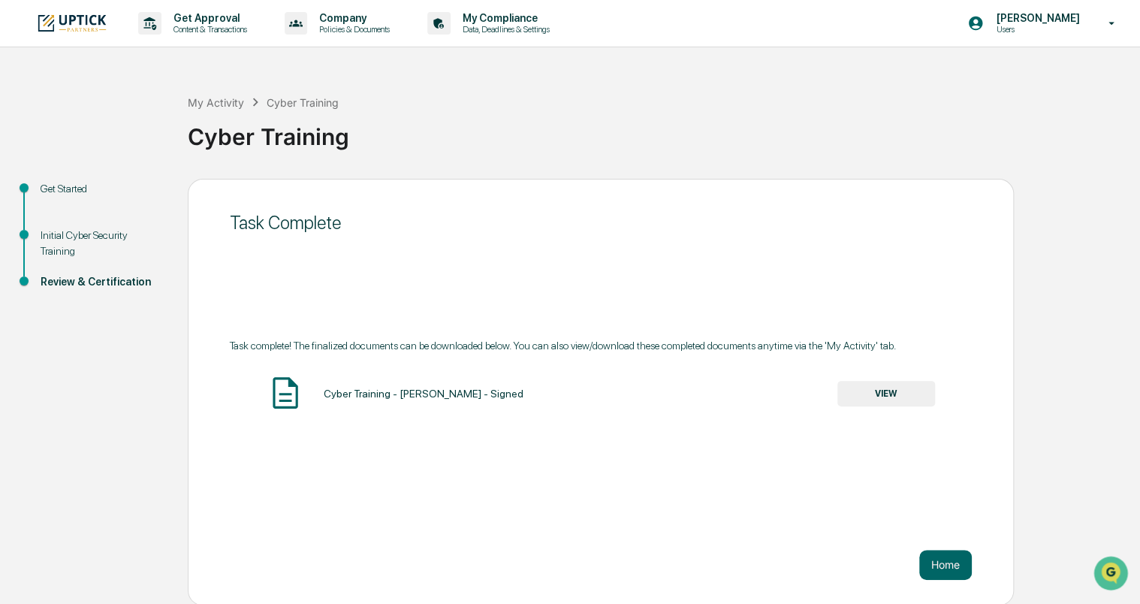
click at [878, 393] on button "VIEW" at bounding box center [886, 394] width 98 height 26
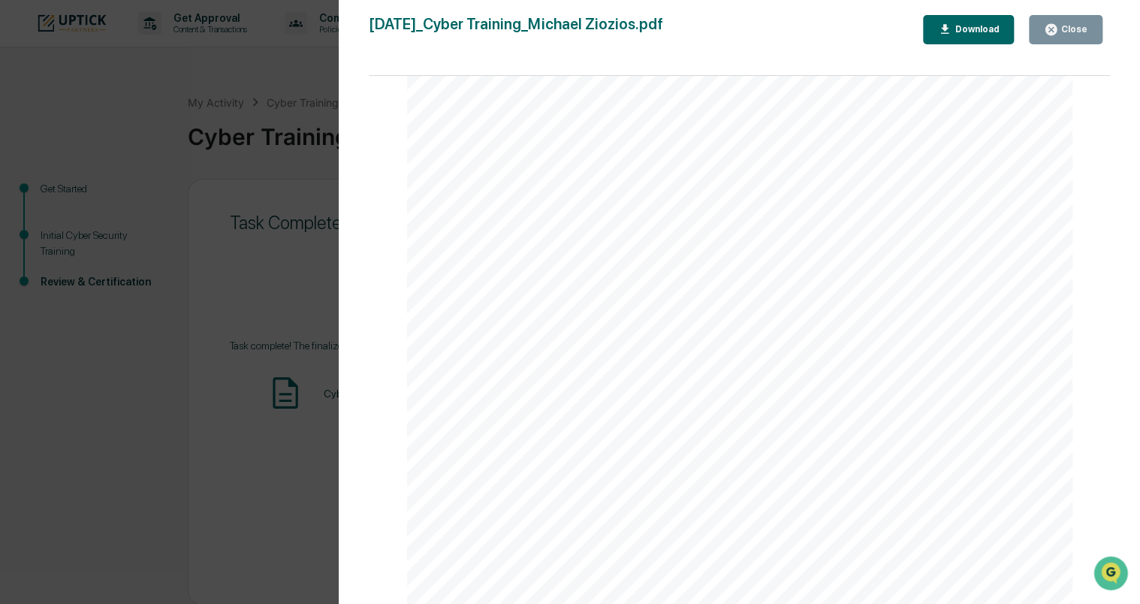
scroll to position [1273, 0]
click at [223, 518] on div "Version History [DATE] 03:02 PM [PERSON_NAME] [DATE]_Cyber Training_Michael Zio…" at bounding box center [570, 302] width 1140 height 604
